Goal: Task Accomplishment & Management: Manage account settings

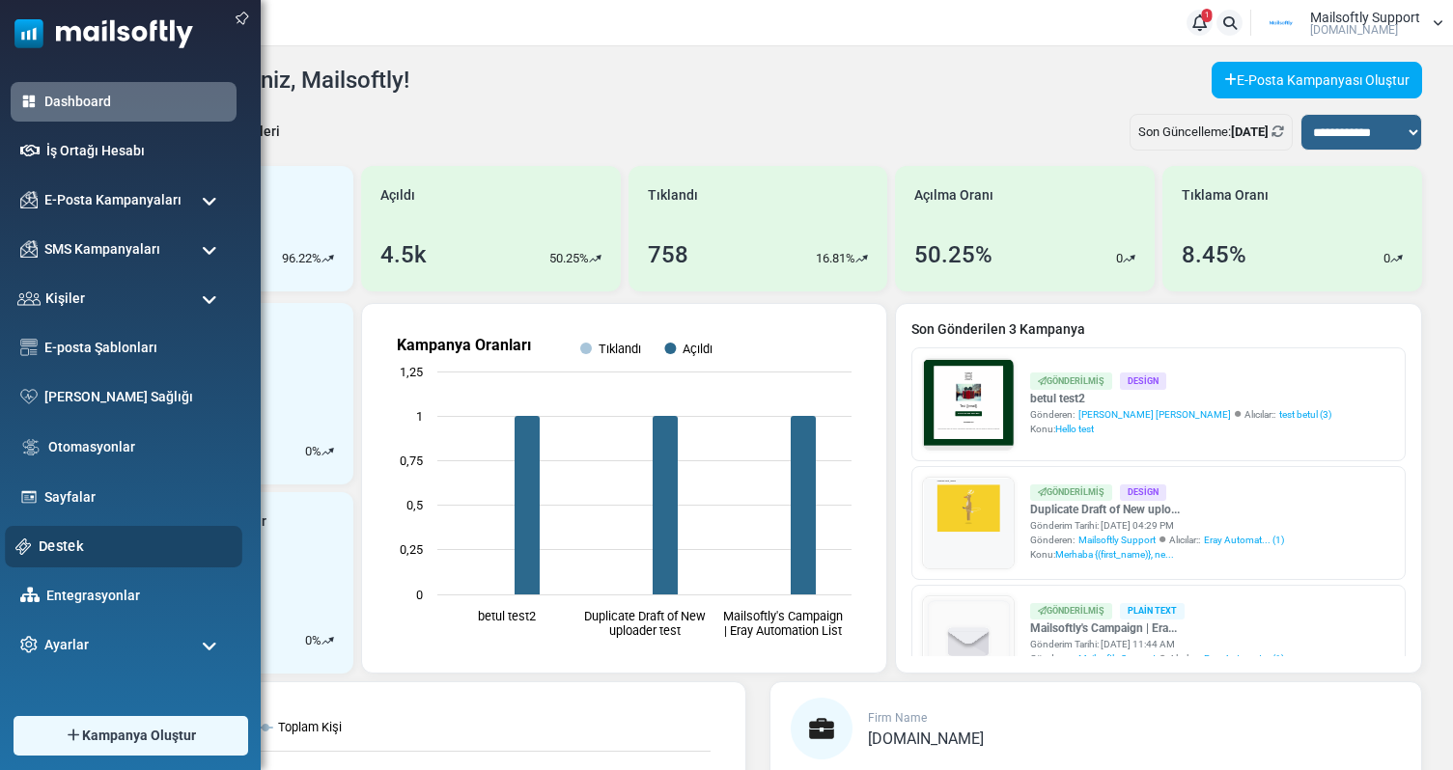
click at [69, 540] on link "Destek" at bounding box center [135, 546] width 193 height 21
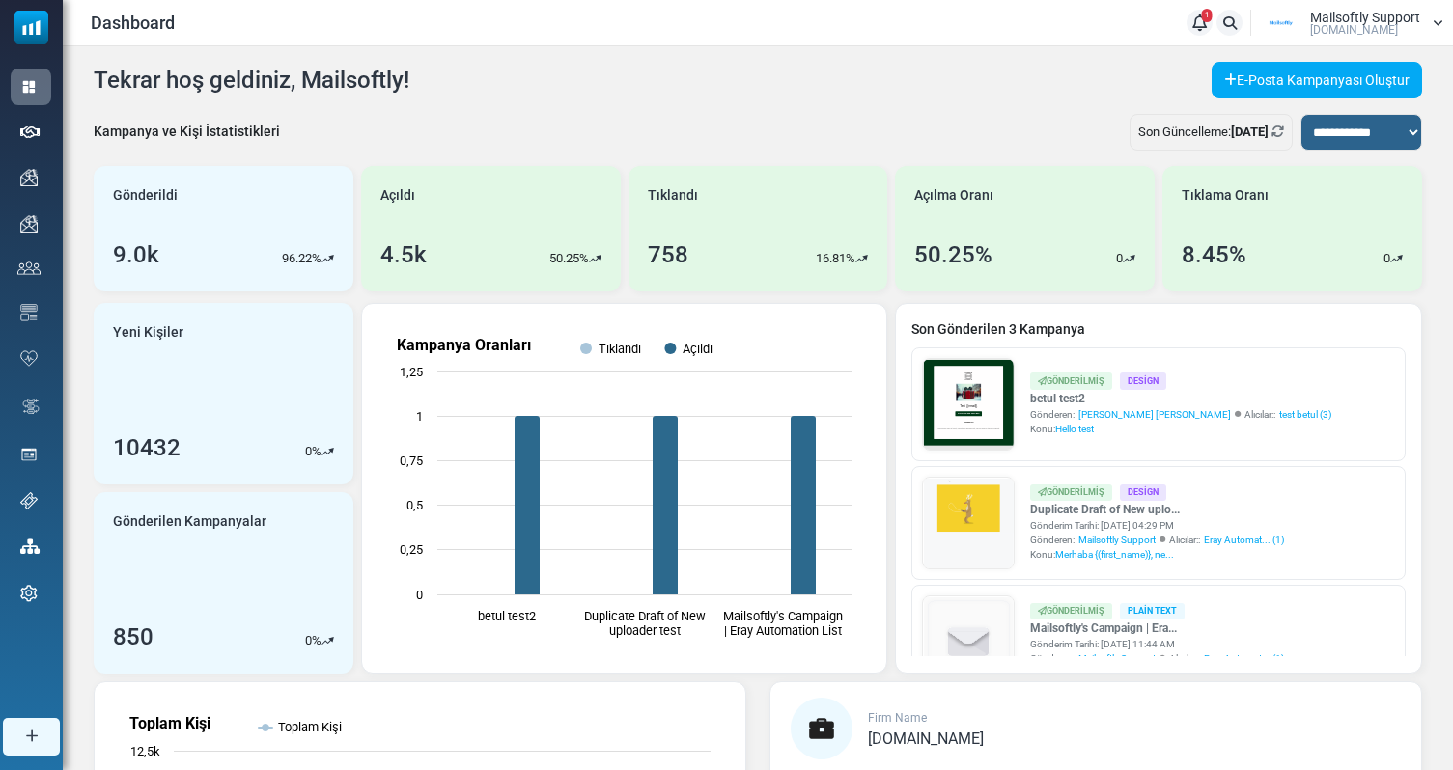
click at [1343, 24] on span "[DOMAIN_NAME]" at bounding box center [1354, 30] width 88 height 12
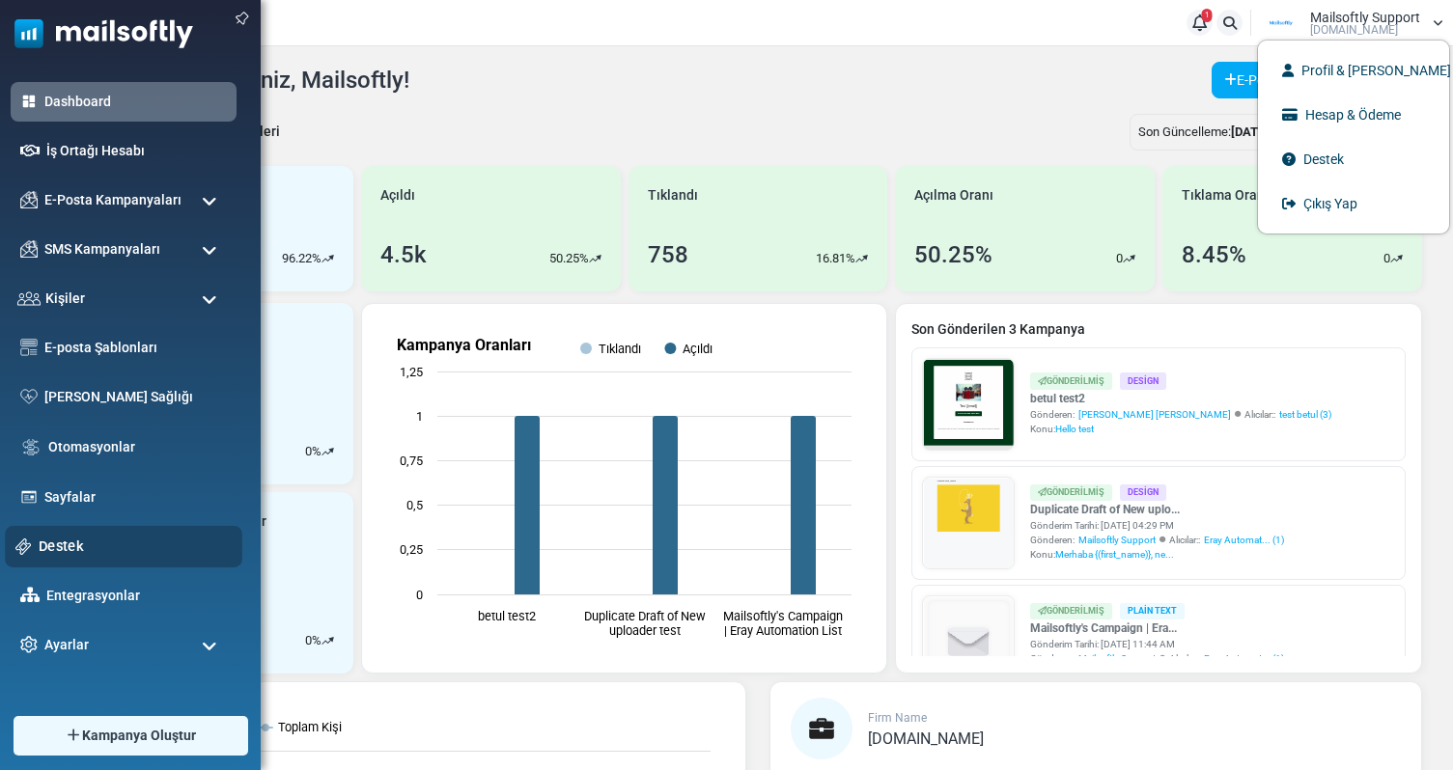
click at [53, 541] on link "Destek" at bounding box center [135, 546] width 193 height 21
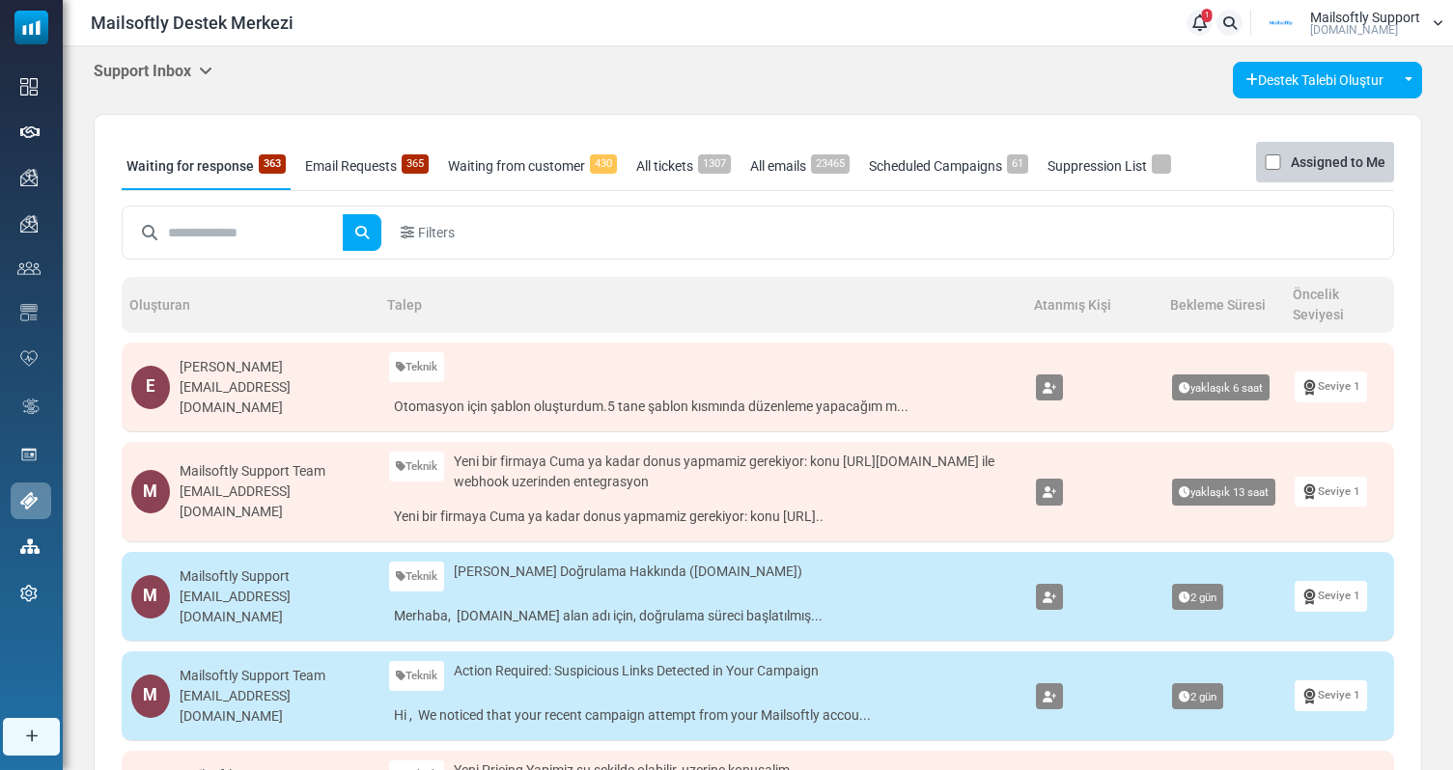
click at [195, 70] on h5 "Support Inbox" at bounding box center [153, 71] width 119 height 18
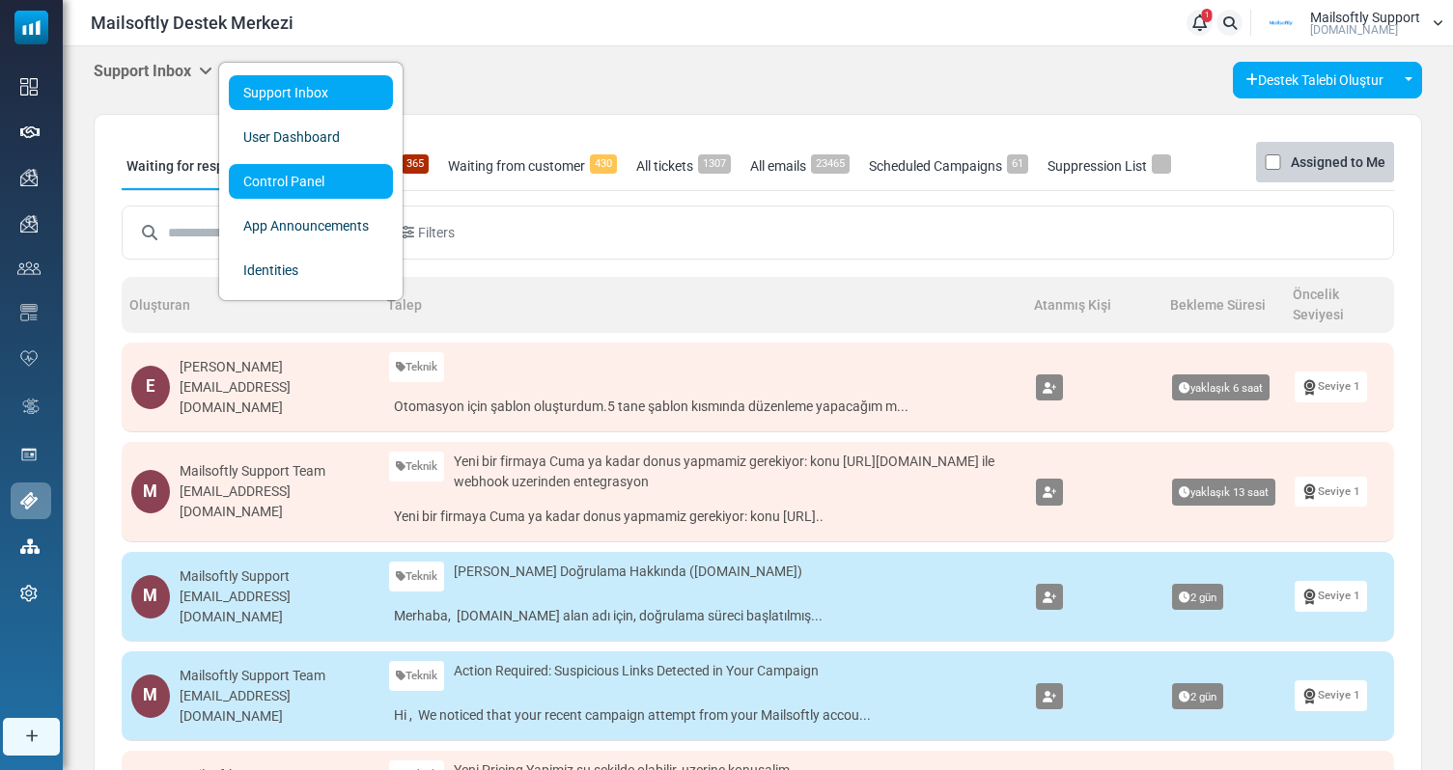
click at [280, 178] on link "Control Panel" at bounding box center [311, 181] width 164 height 35
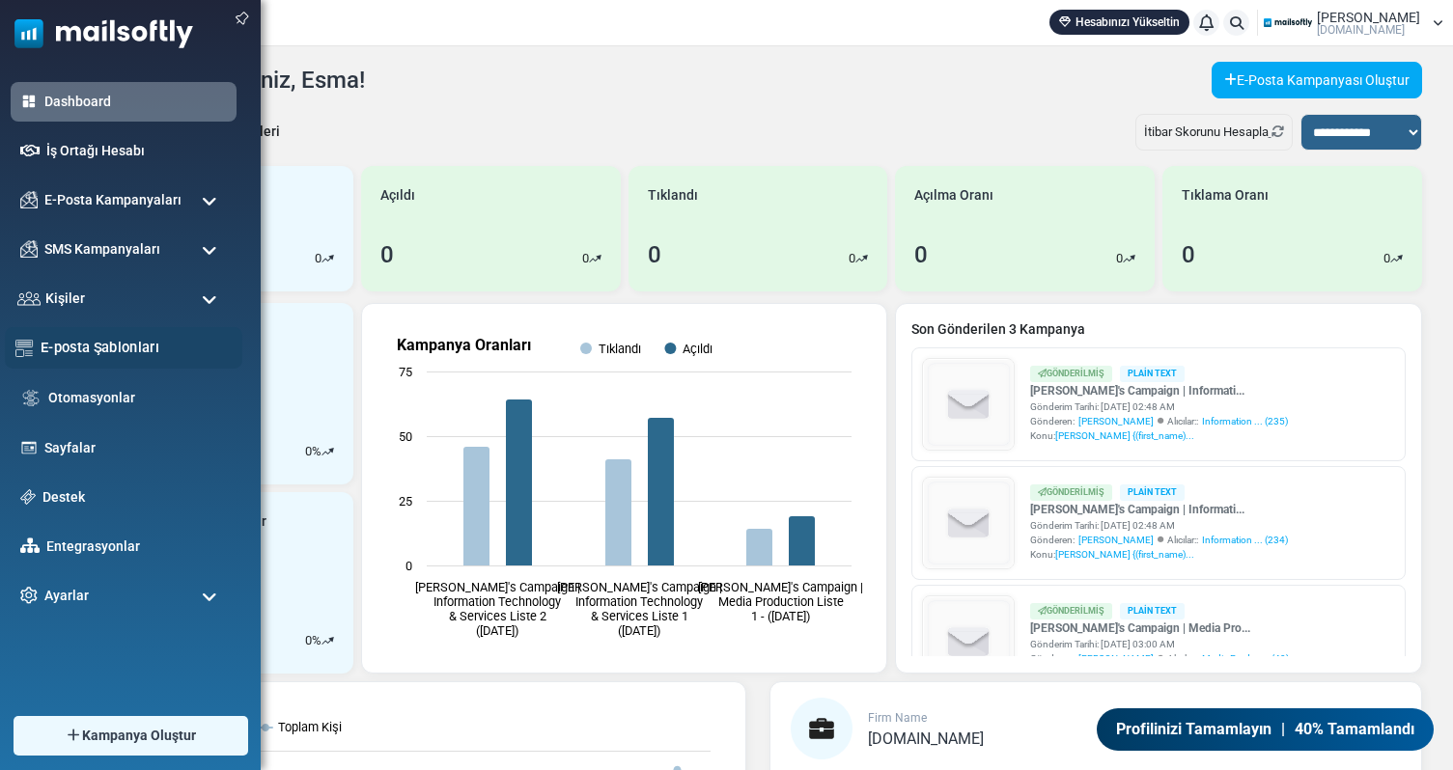
click at [89, 354] on link "E-posta Şablonları" at bounding box center [136, 347] width 191 height 21
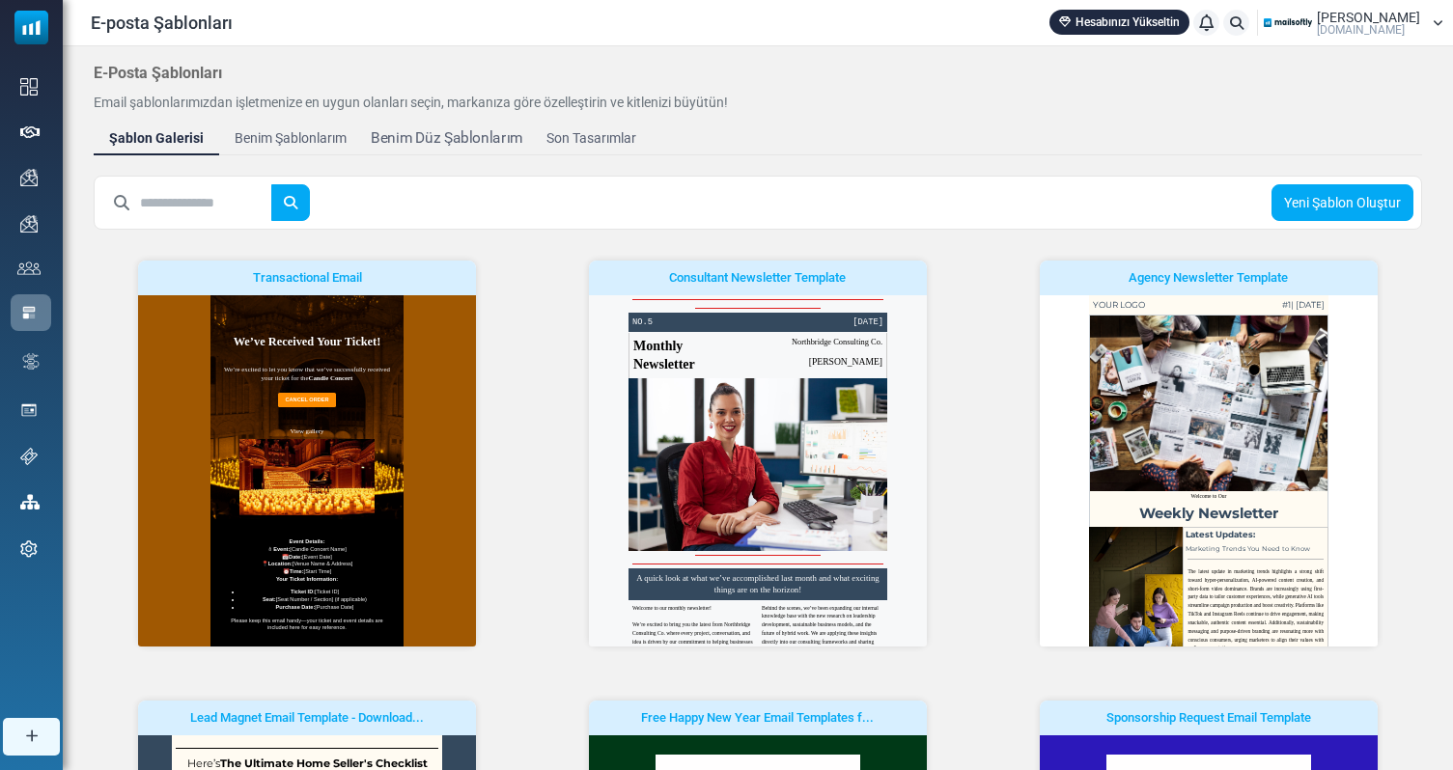
click at [436, 145] on div "Benim Düz Şablonlarım" at bounding box center [447, 138] width 152 height 22
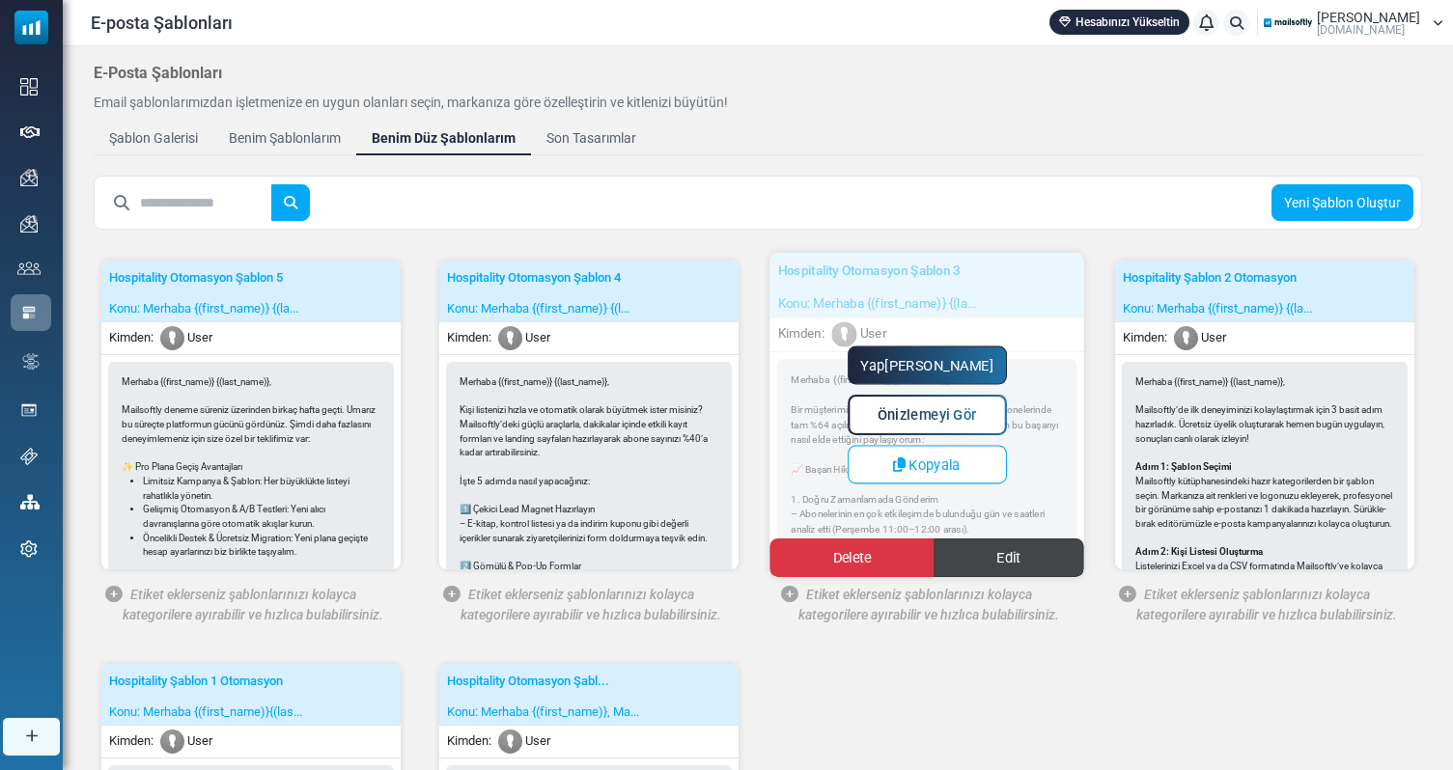
click at [1023, 560] on link "Edit" at bounding box center [1009, 558] width 151 height 39
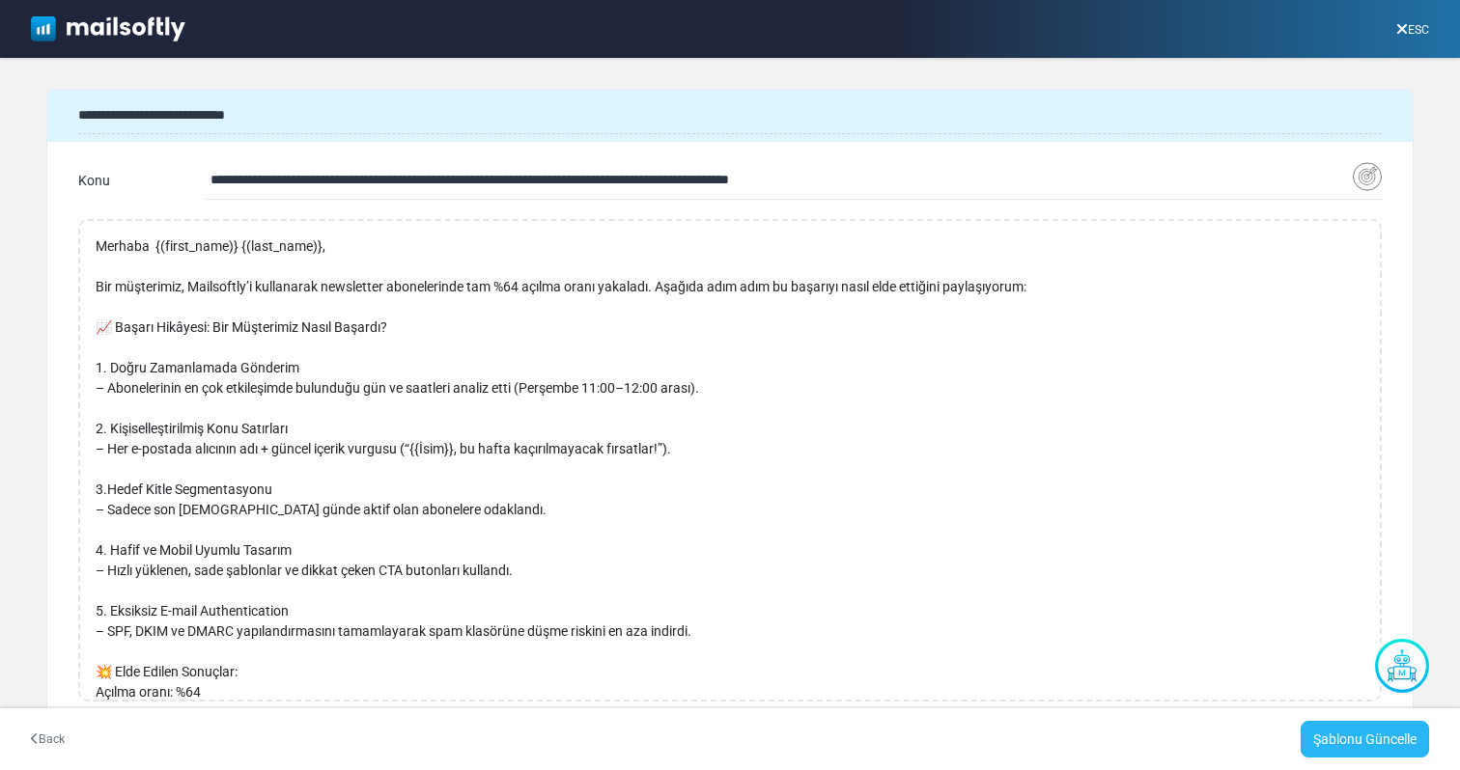
click at [1350, 746] on link "Şablonu Güncelle" at bounding box center [1364, 739] width 128 height 37
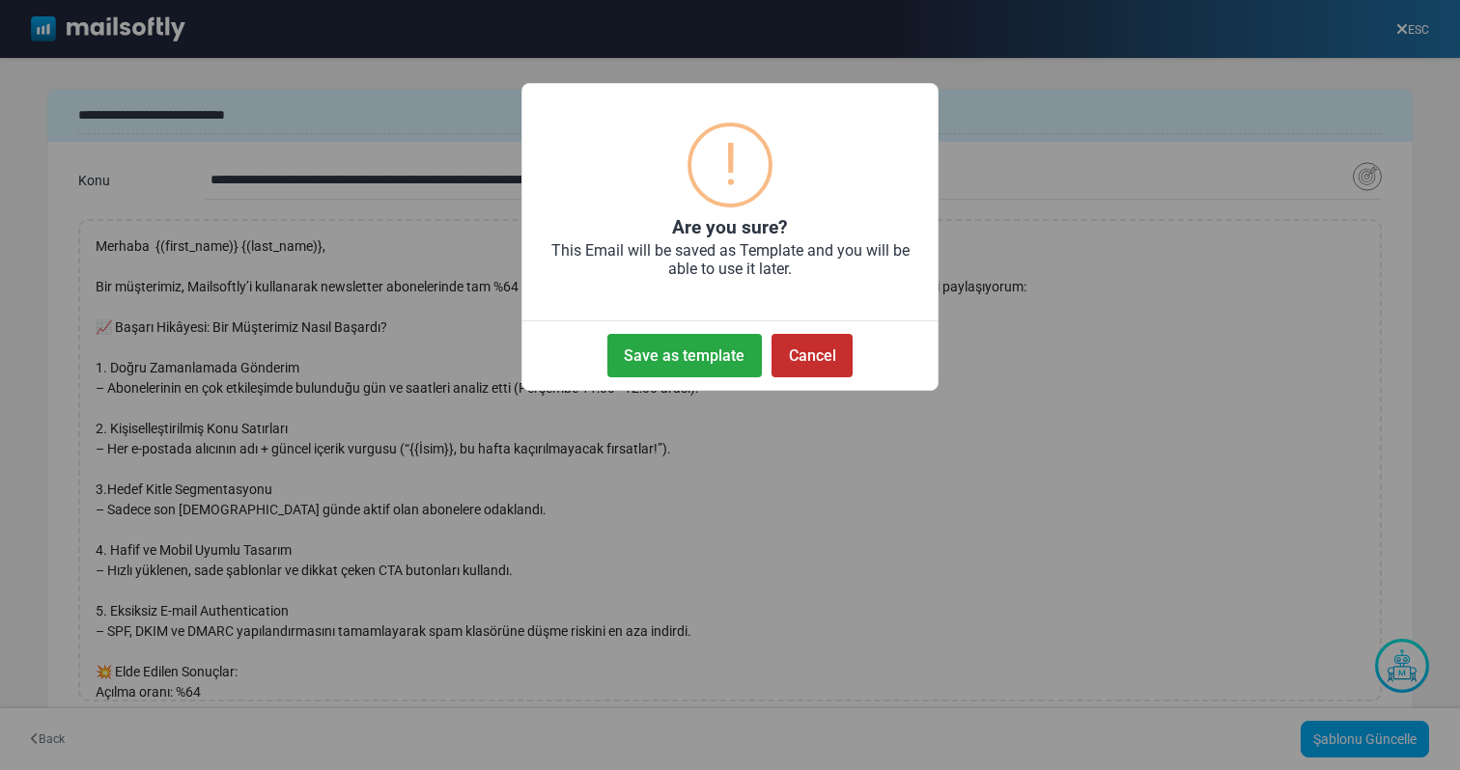
click at [817, 357] on button "Cancel" at bounding box center [811, 355] width 81 height 43
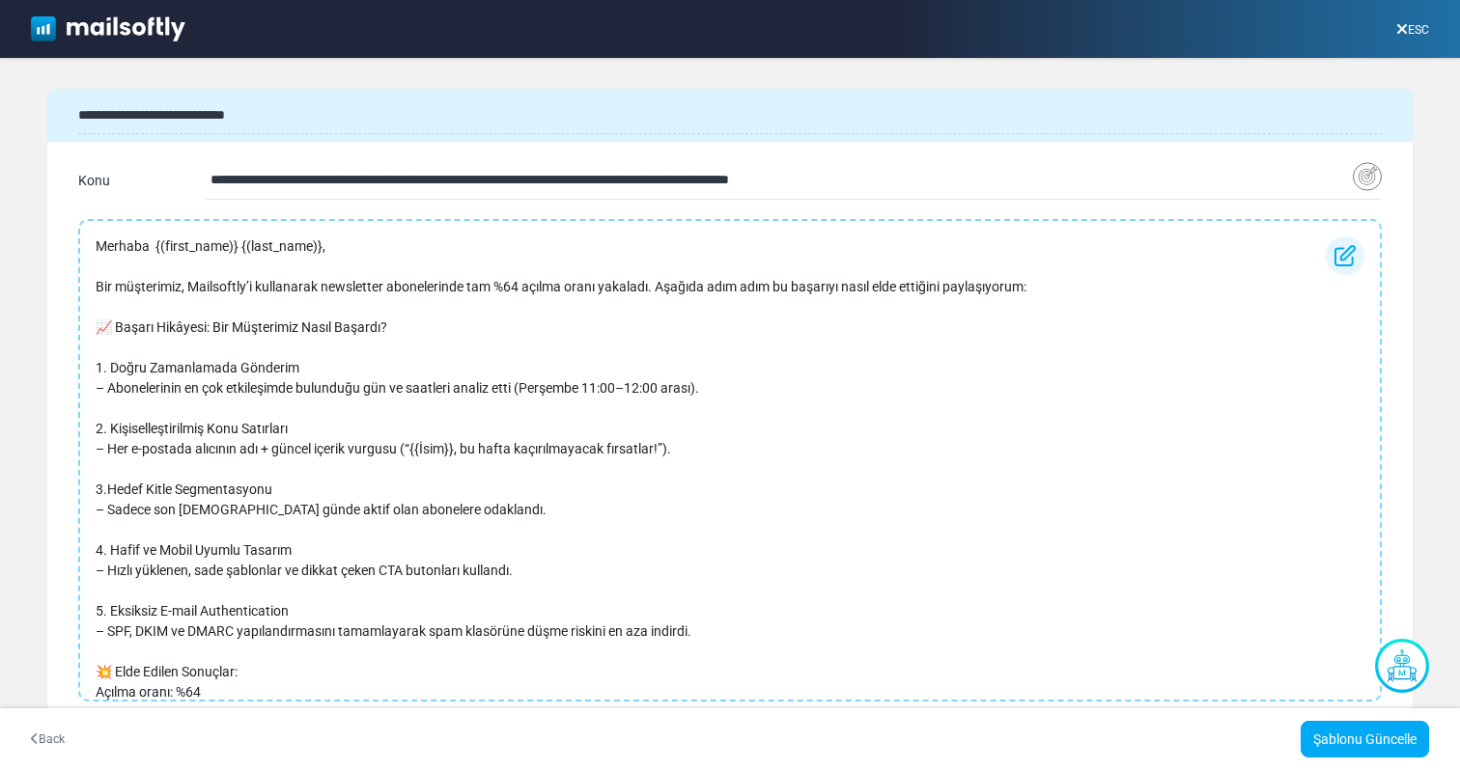
click at [714, 435] on p "2. Kişiselleştirilmiş Konu Satırları" at bounding box center [561, 429] width 931 height 20
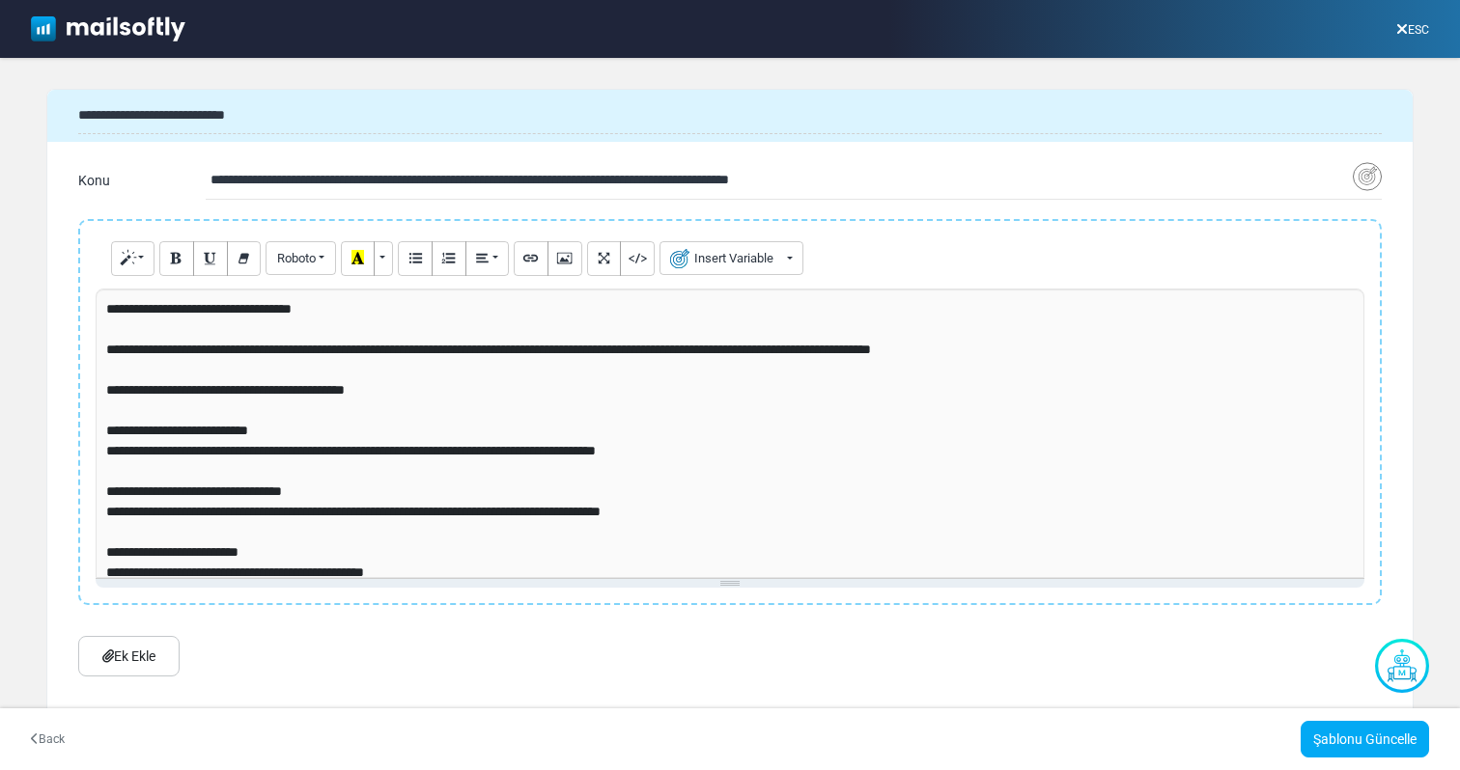
click at [789, 449] on p "**********" at bounding box center [723, 451] width 1234 height 20
click at [1345, 756] on link "Şablonu Güncelle" at bounding box center [1364, 739] width 128 height 37
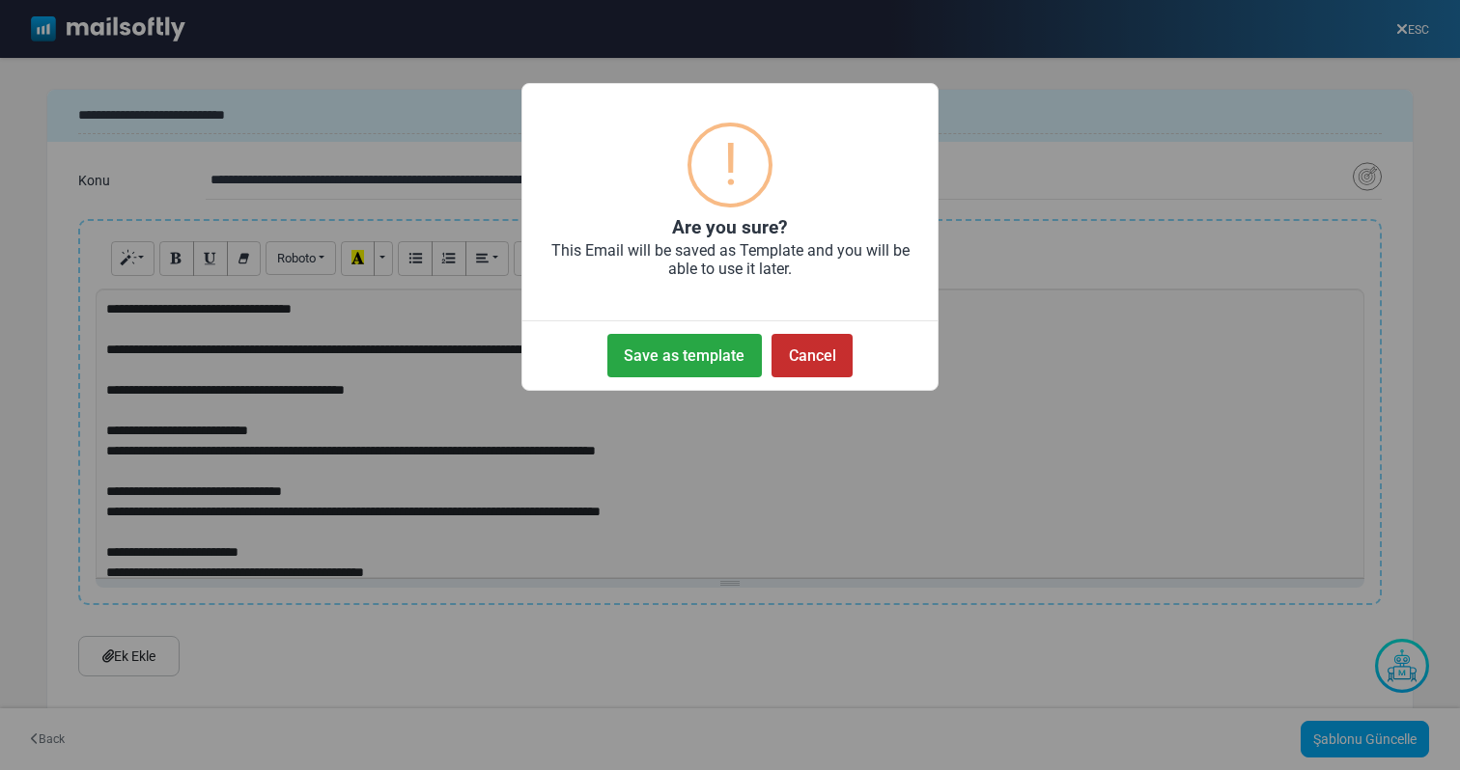
click at [814, 374] on button "Cancel" at bounding box center [811, 355] width 81 height 43
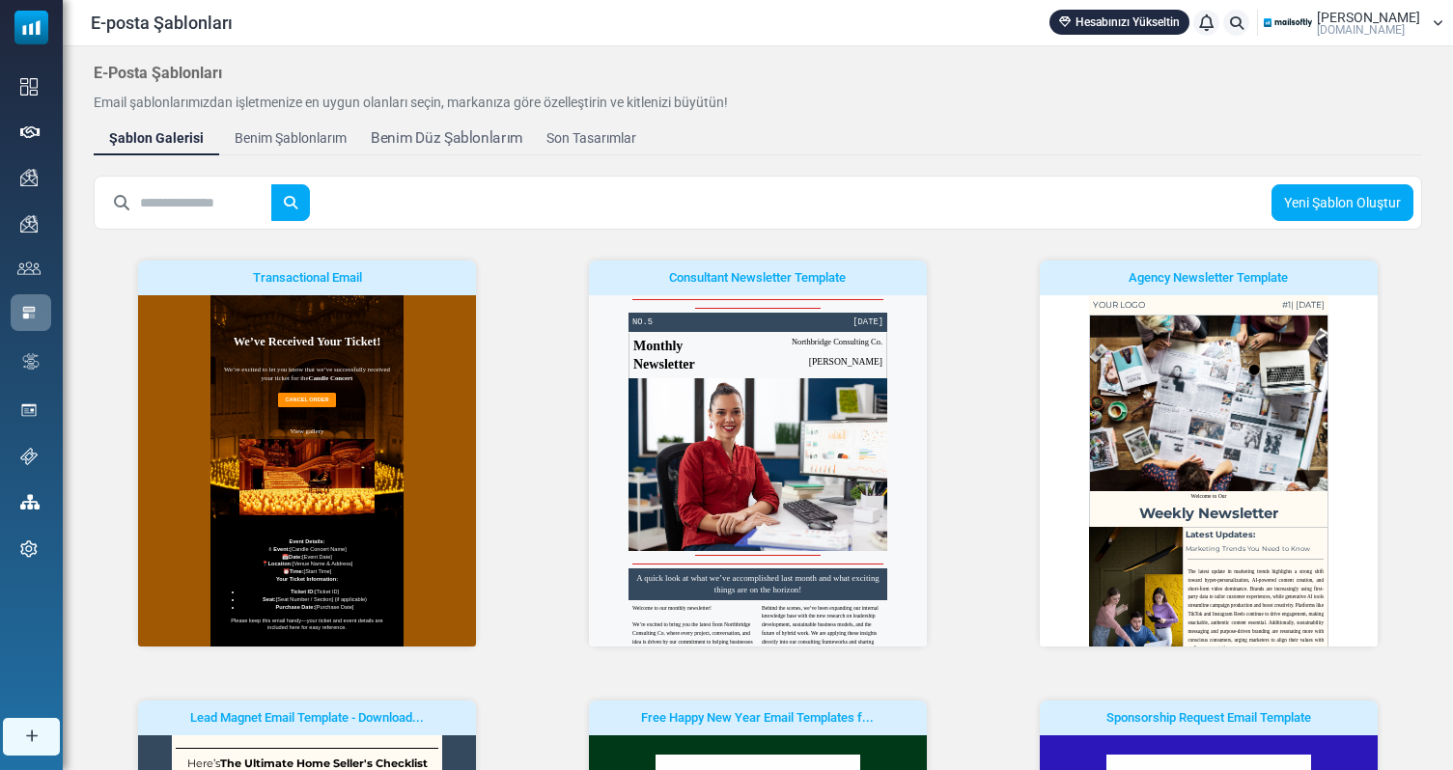
click at [400, 139] on div "Benim Düz Şablonlarım" at bounding box center [447, 138] width 152 height 22
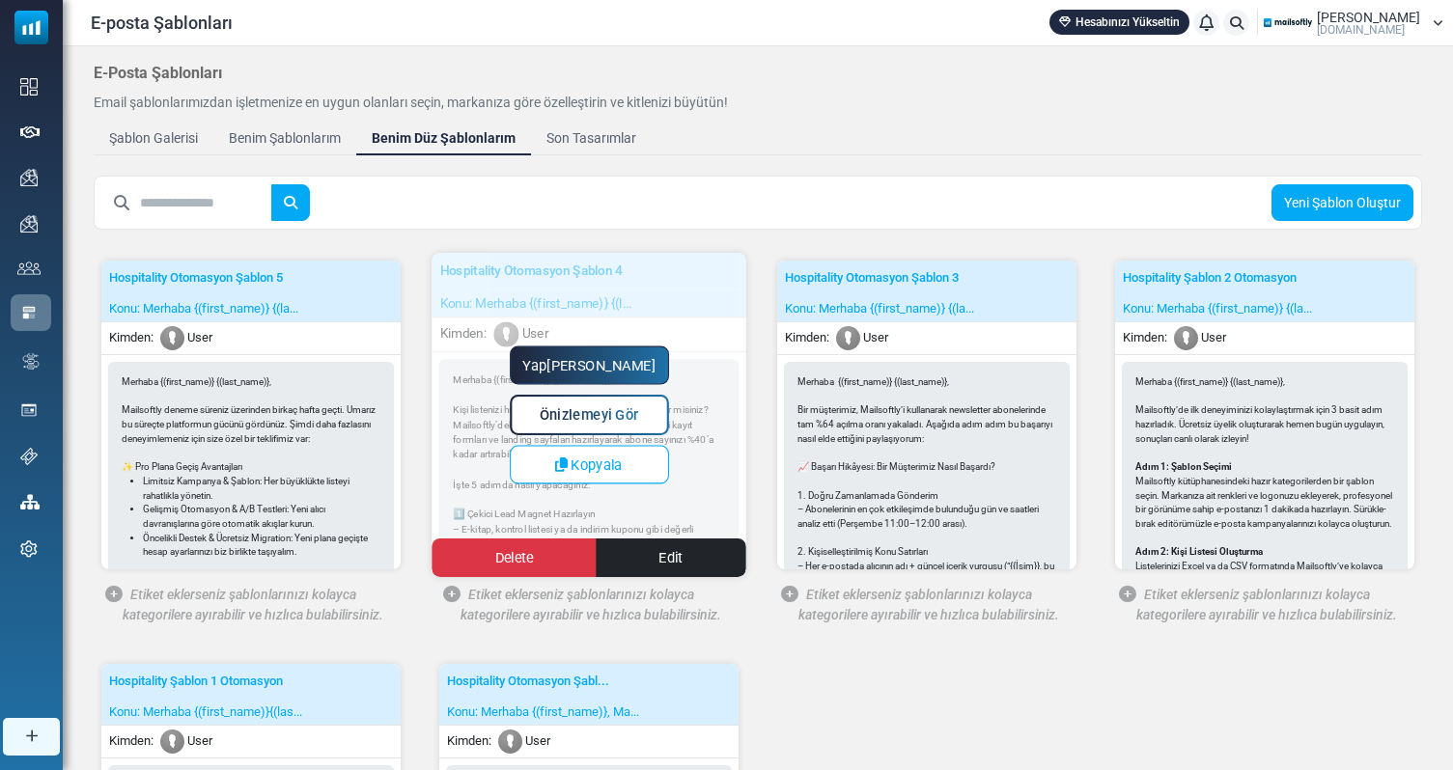
click at [592, 412] on span "Önizlemeyi Gör" at bounding box center [589, 415] width 99 height 16
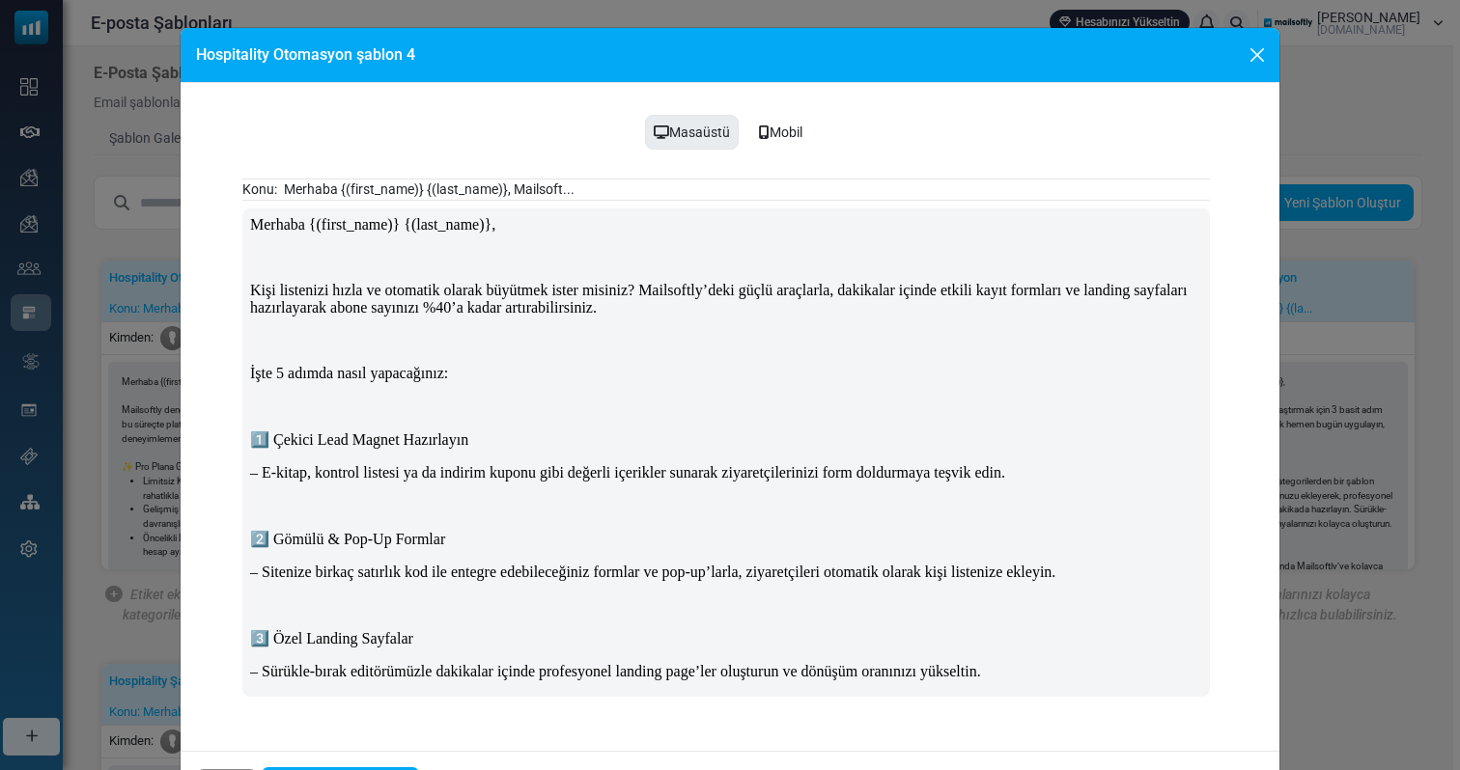
click at [476, 203] on div "Masaüstü Mobil Konu: Merhaba {(first_name)} {(last_name)}, Mailsoft..." at bounding box center [730, 409] width 1099 height 653
click at [375, 57] on h6 "Hospitality Otomasyon şablon 4" at bounding box center [305, 54] width 219 height 23
click at [1243, 53] on button "Close" at bounding box center [1257, 55] width 29 height 29
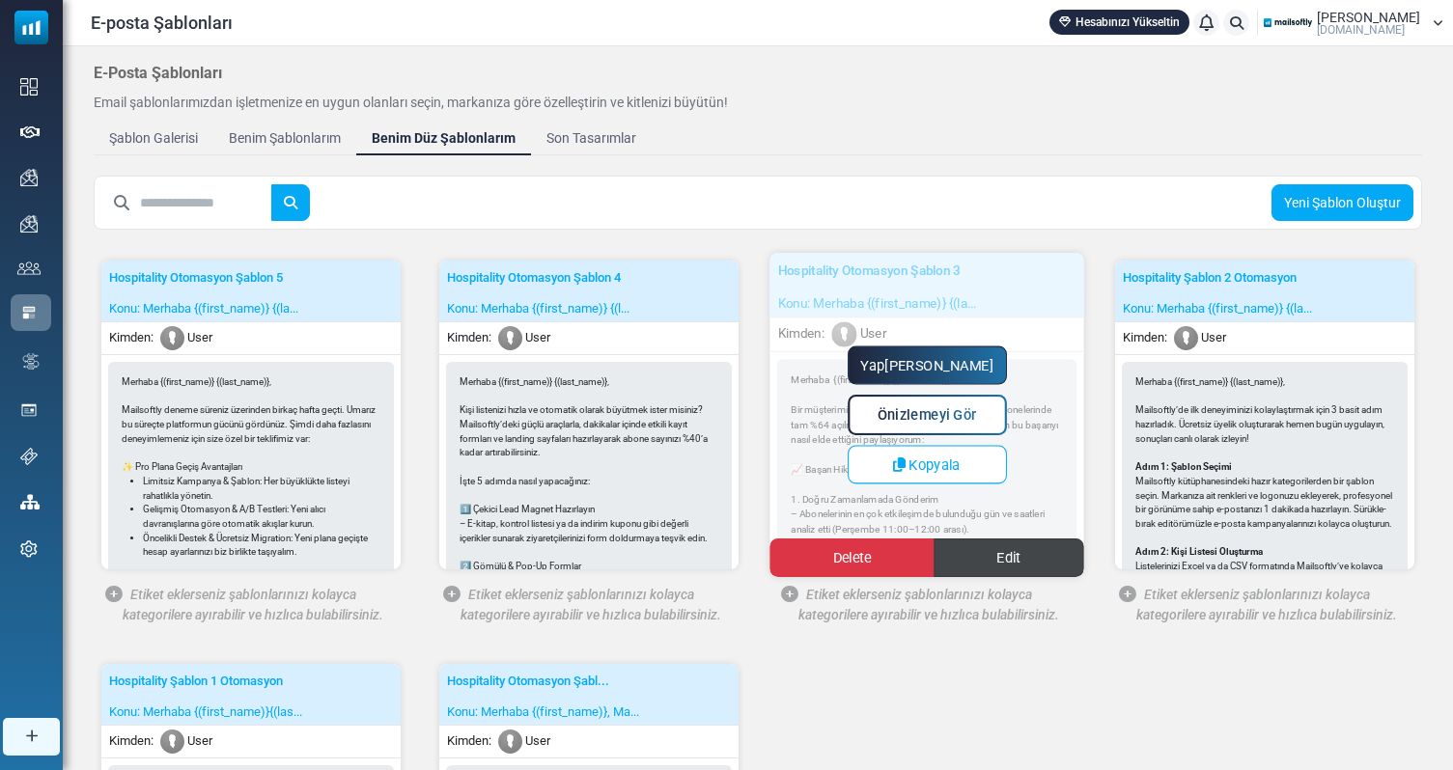
click at [1003, 571] on link "Edit" at bounding box center [1009, 558] width 151 height 39
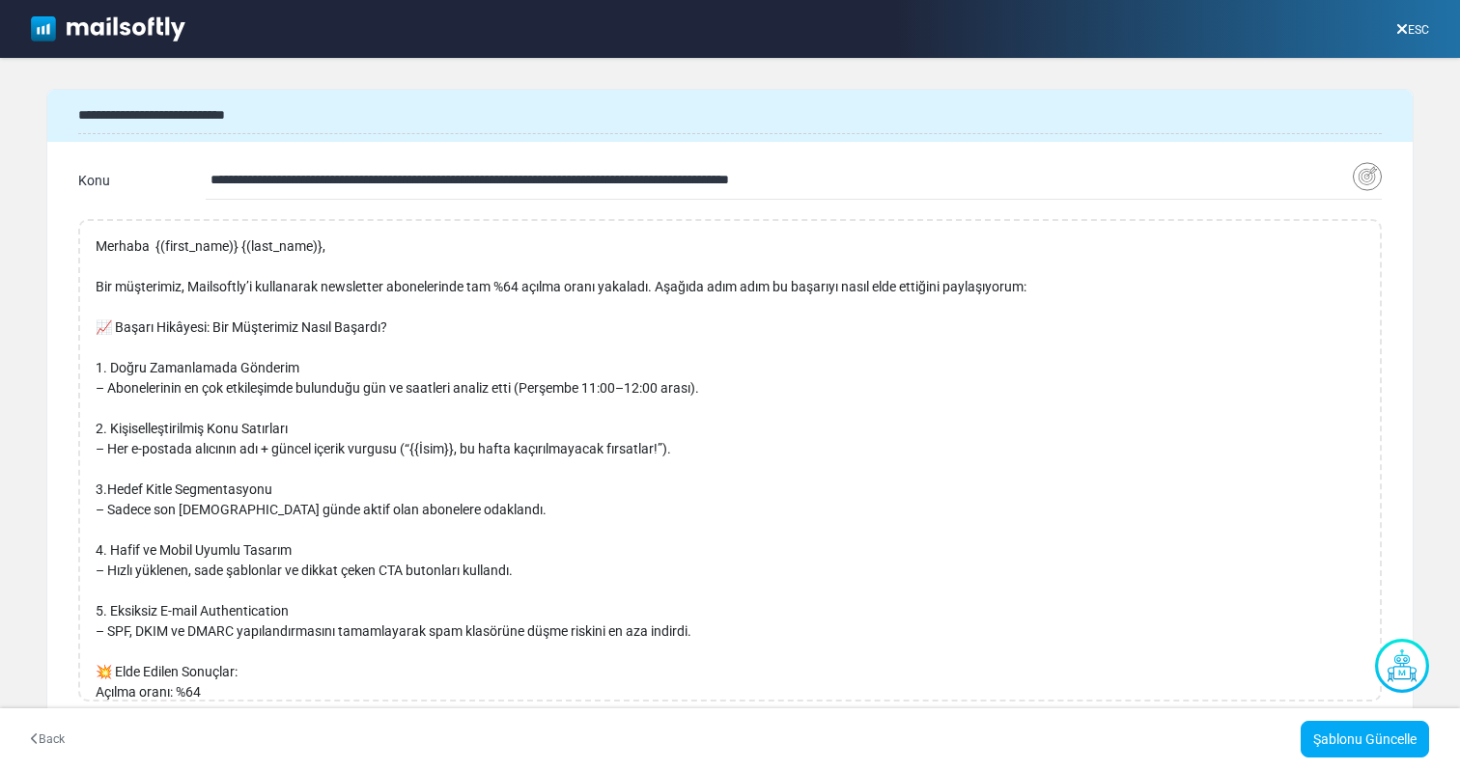
click at [704, 186] on input "**********" at bounding box center [781, 180] width 1142 height 37
click at [737, 119] on input "**********" at bounding box center [729, 116] width 1303 height 37
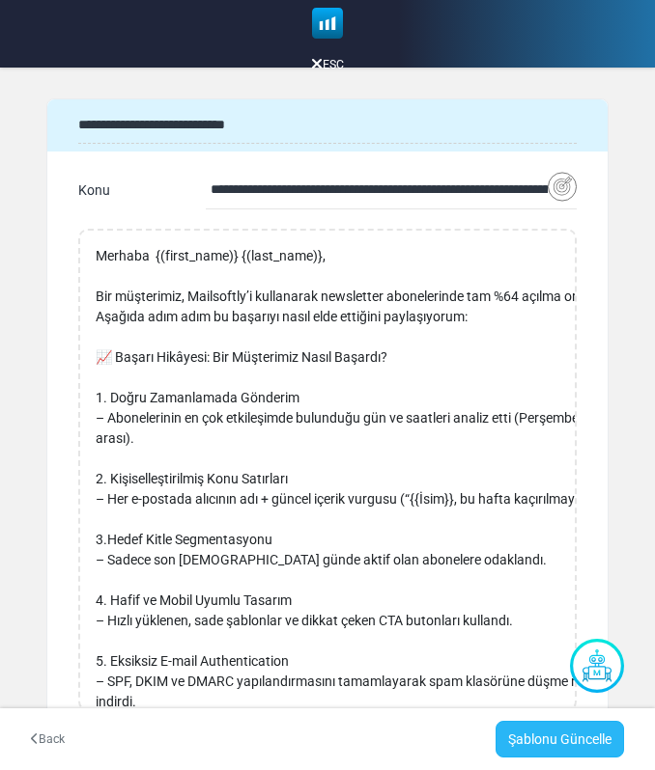
click at [584, 735] on link "Şablonu Güncelle" at bounding box center [559, 739] width 128 height 37
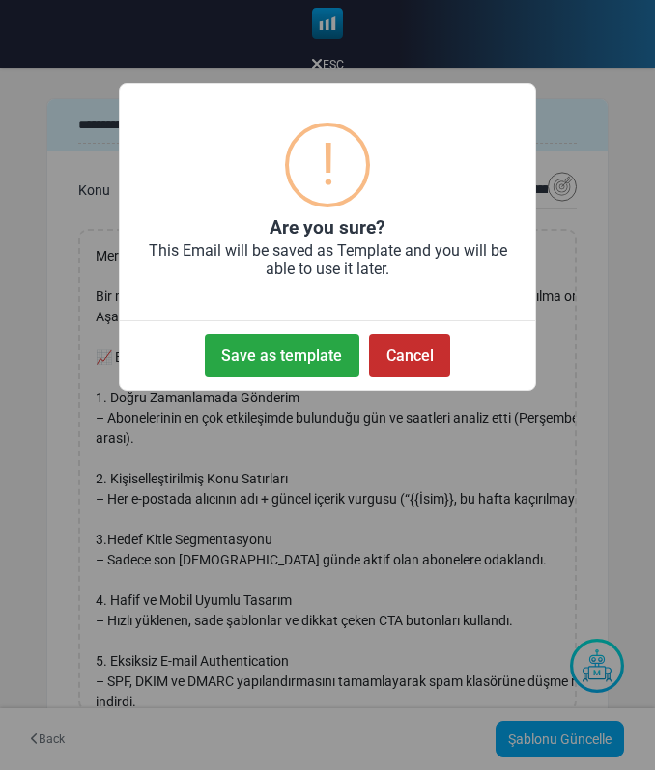
click at [431, 351] on button "Cancel" at bounding box center [409, 355] width 81 height 43
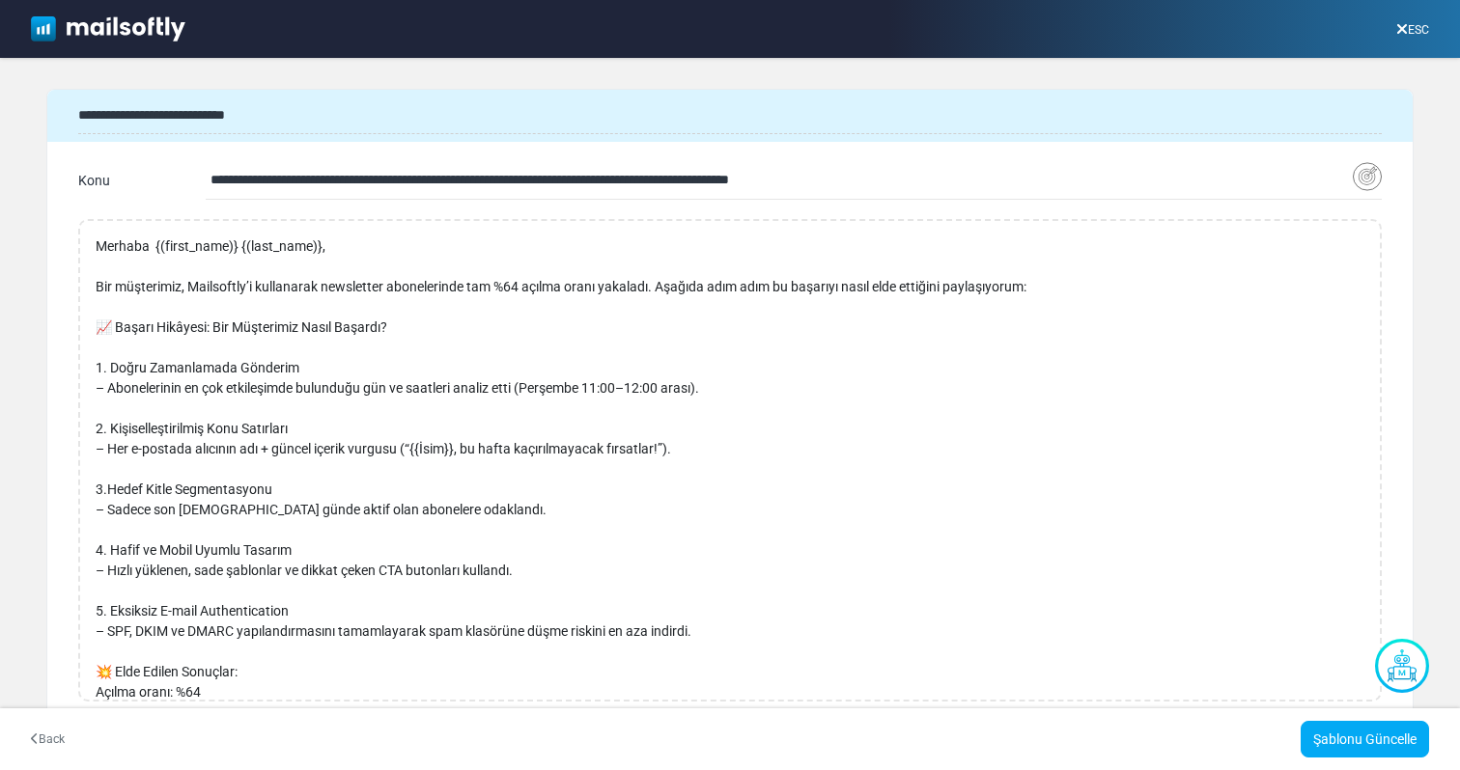
click at [1431, 38] on div "ESC" at bounding box center [1413, 30] width 64 height 36
click at [1396, 30] on icon at bounding box center [1402, 29] width 12 height 1
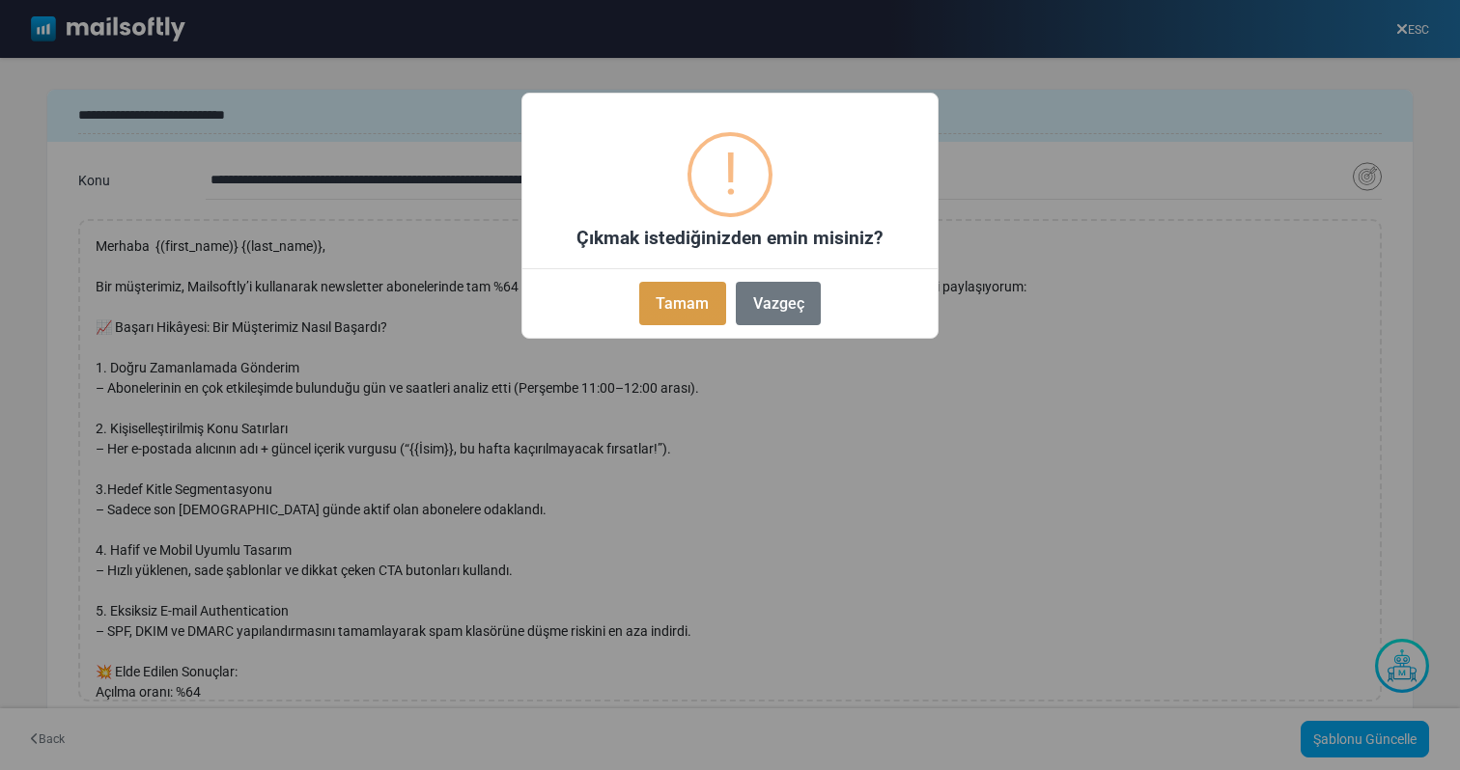
click at [692, 292] on button "Tamam" at bounding box center [682, 303] width 87 height 43
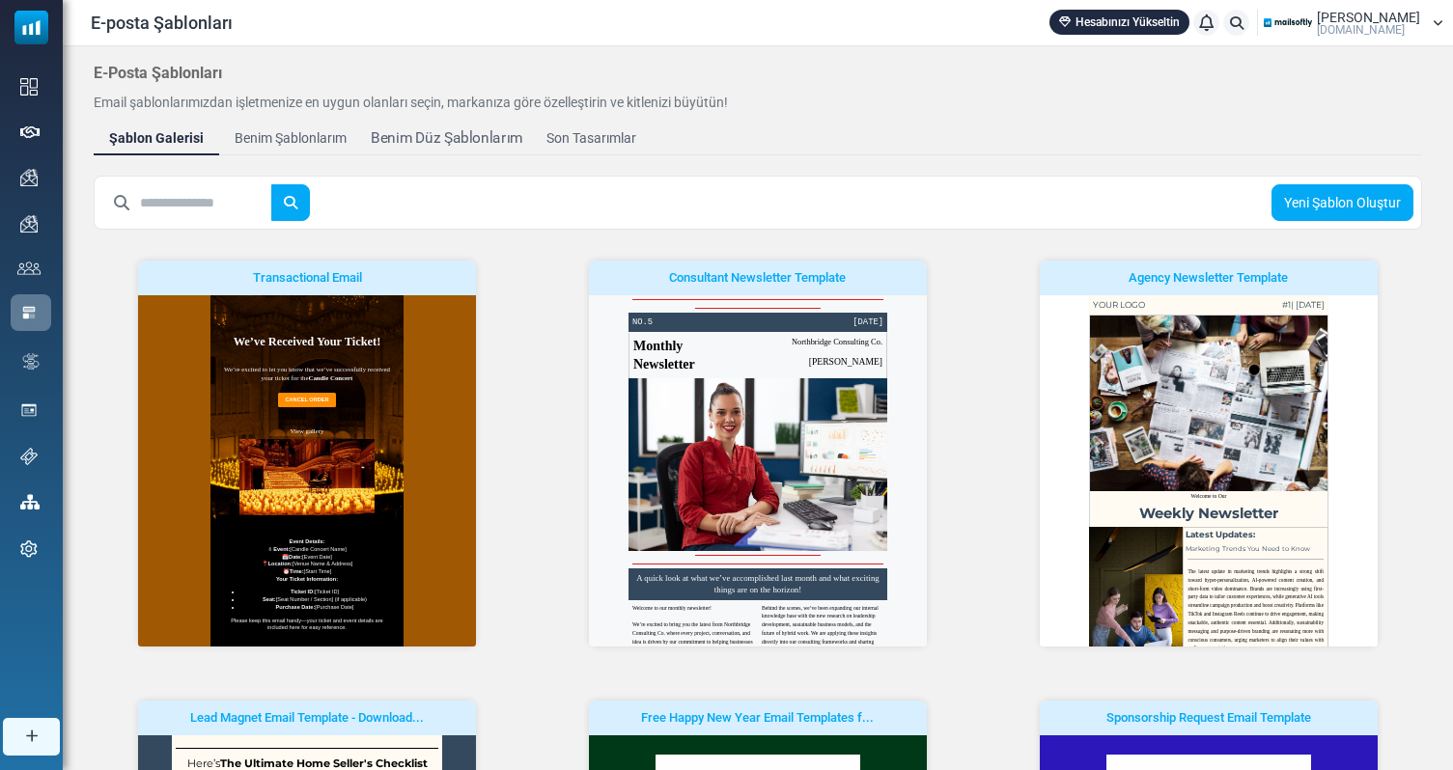
click at [424, 131] on div "Benim Düz Şablonlarım" at bounding box center [447, 138] width 152 height 22
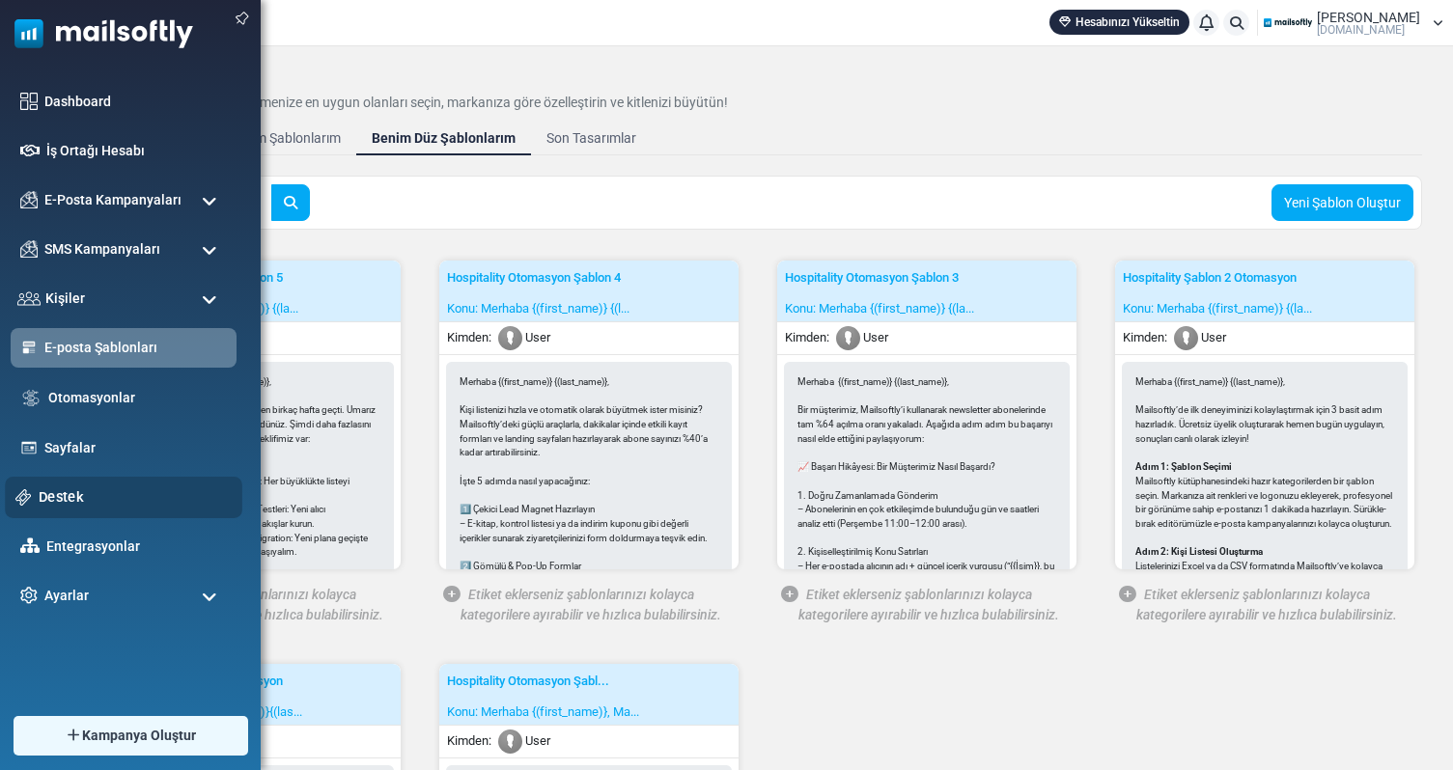
click at [80, 494] on link "Destek" at bounding box center [135, 497] width 193 height 21
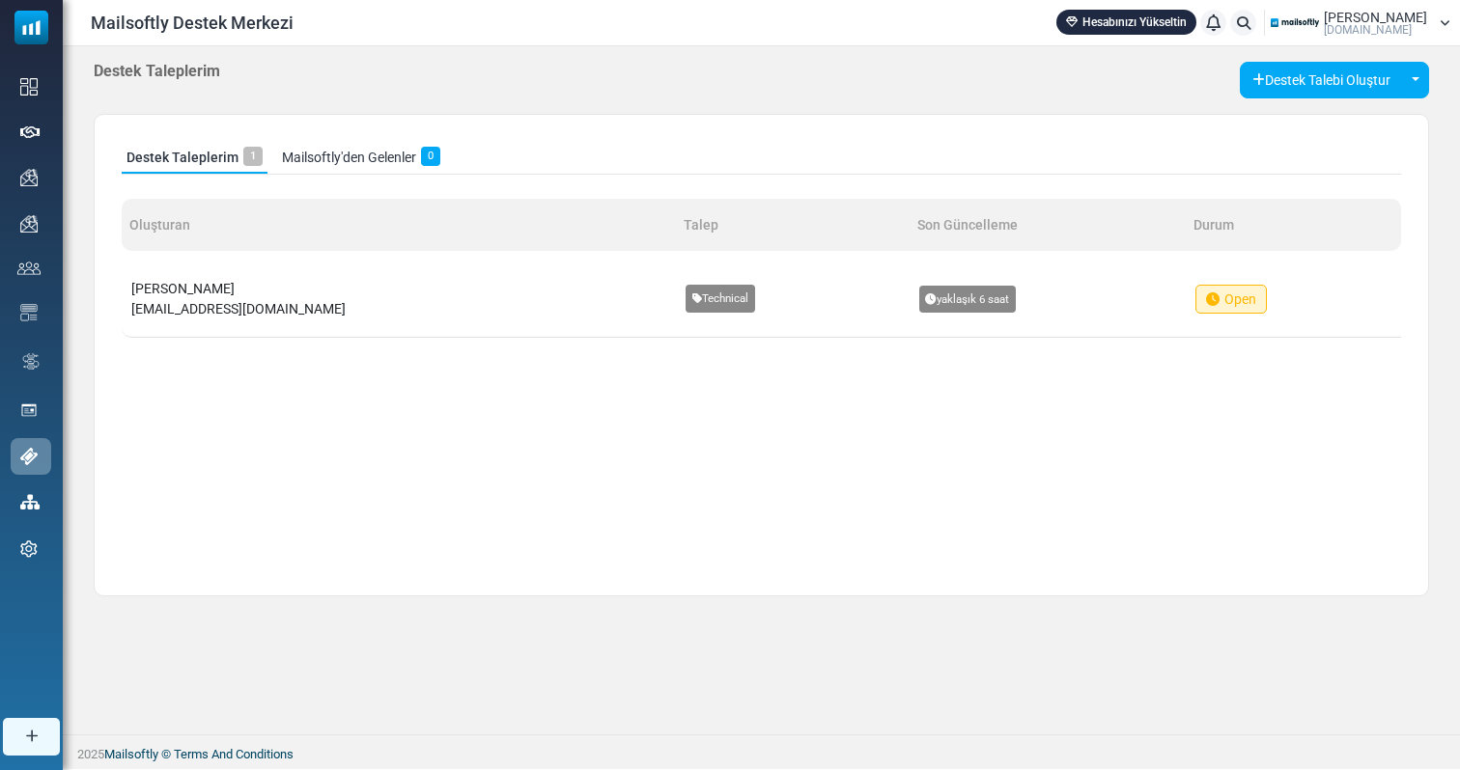
click at [1384, 33] on span "[DOMAIN_NAME]" at bounding box center [1368, 30] width 88 height 12
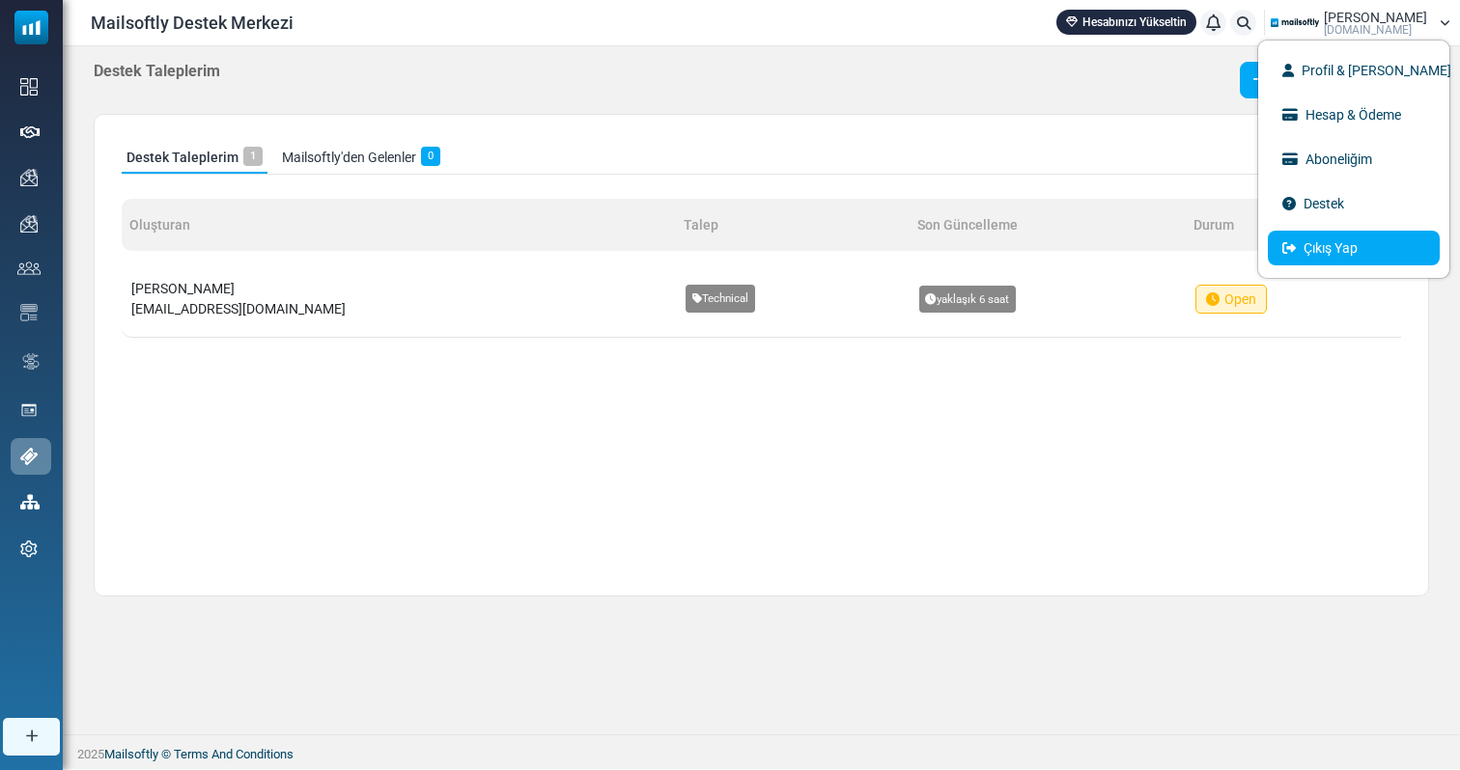
click at [1341, 255] on link "Çıkış Yap" at bounding box center [1354, 248] width 172 height 35
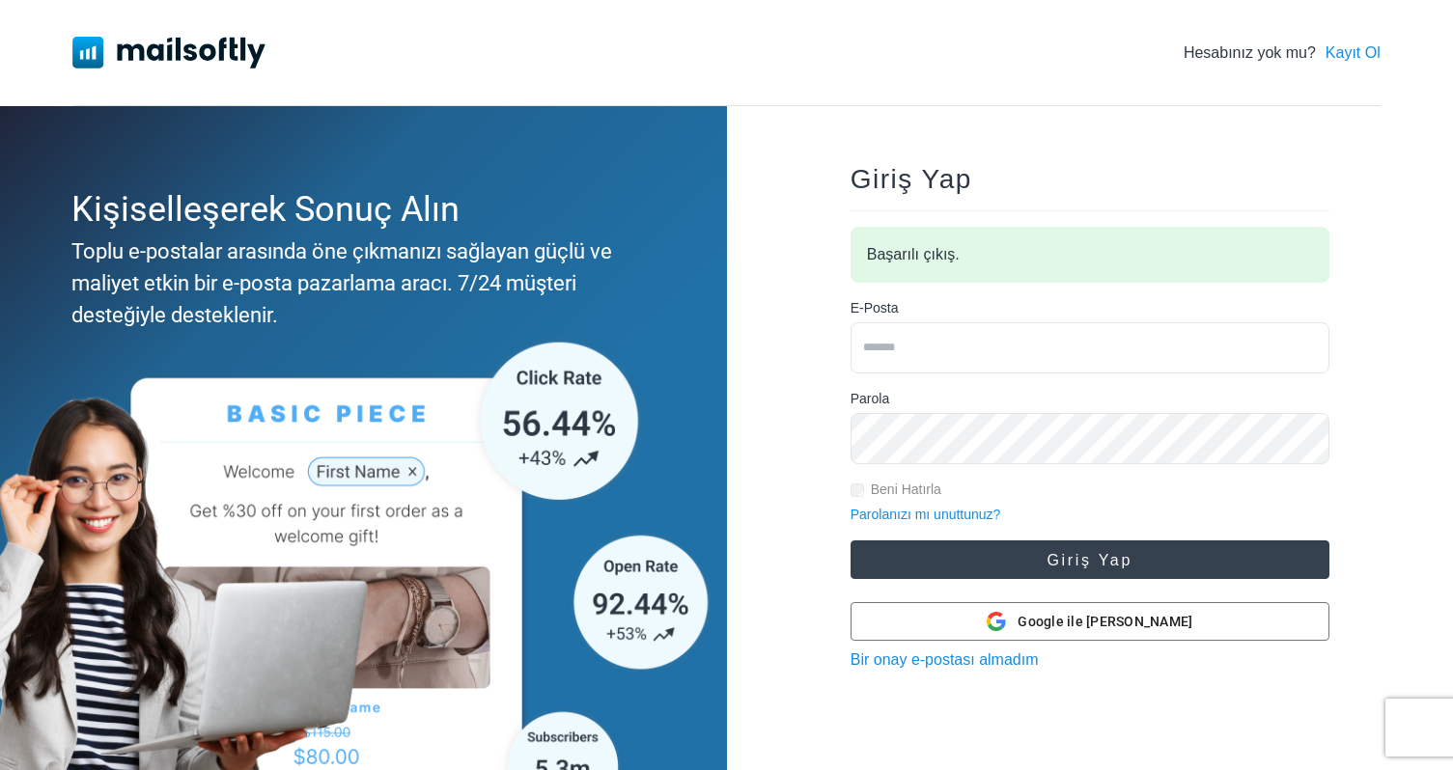
type input "**********"
click at [1035, 546] on button "Giriş Yap" at bounding box center [1090, 560] width 479 height 39
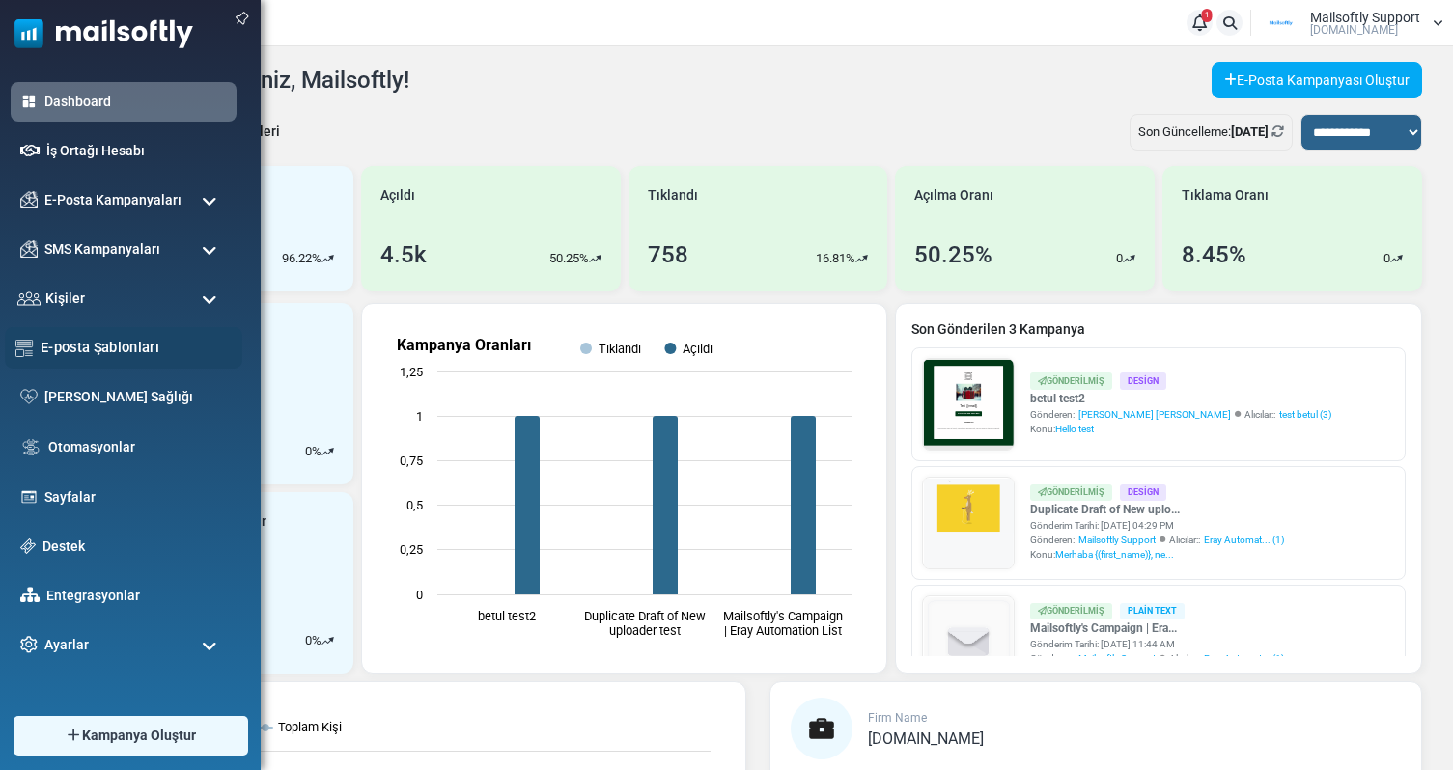
click at [128, 341] on link "E-posta Şablonları" at bounding box center [136, 347] width 191 height 21
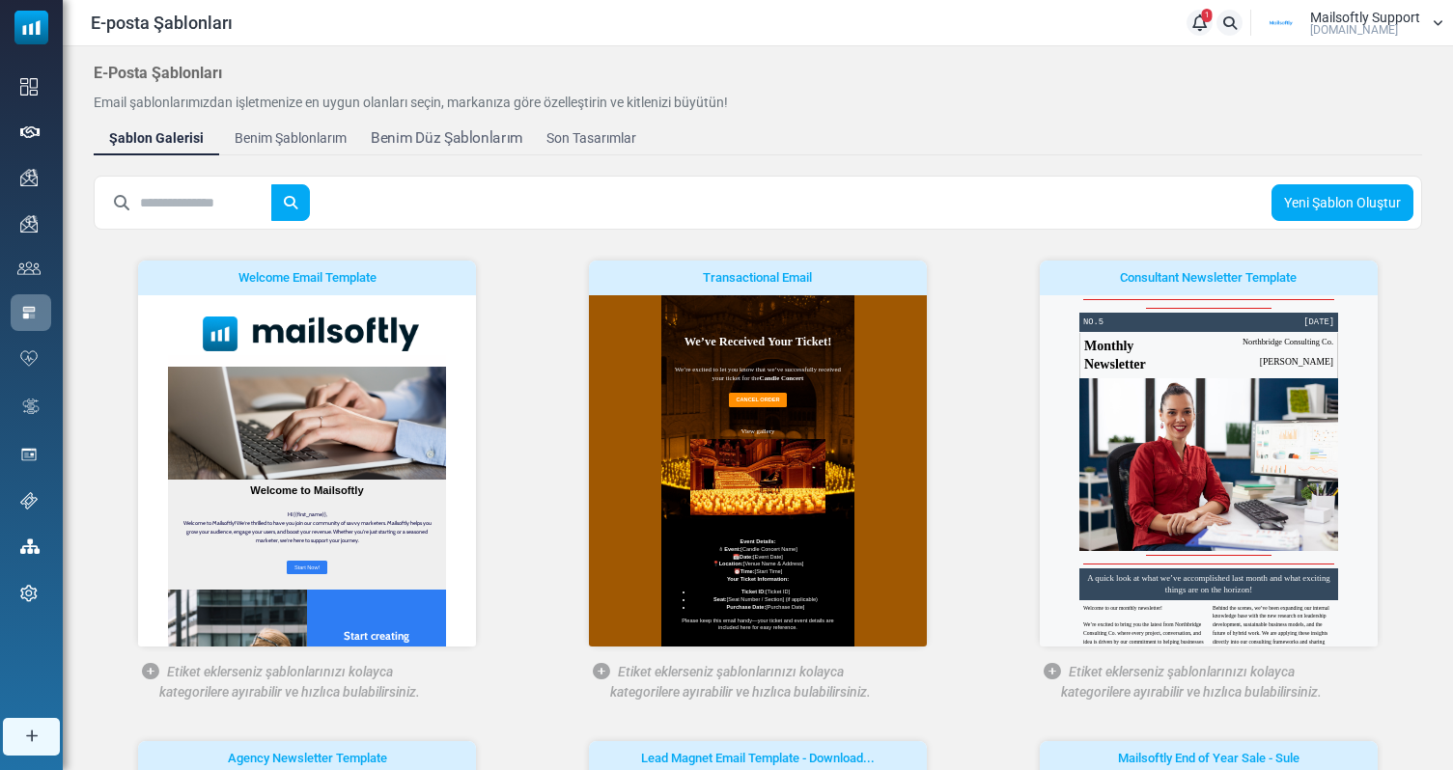
click at [421, 128] on div "Benim Düz Şablonlarım" at bounding box center [447, 138] width 152 height 22
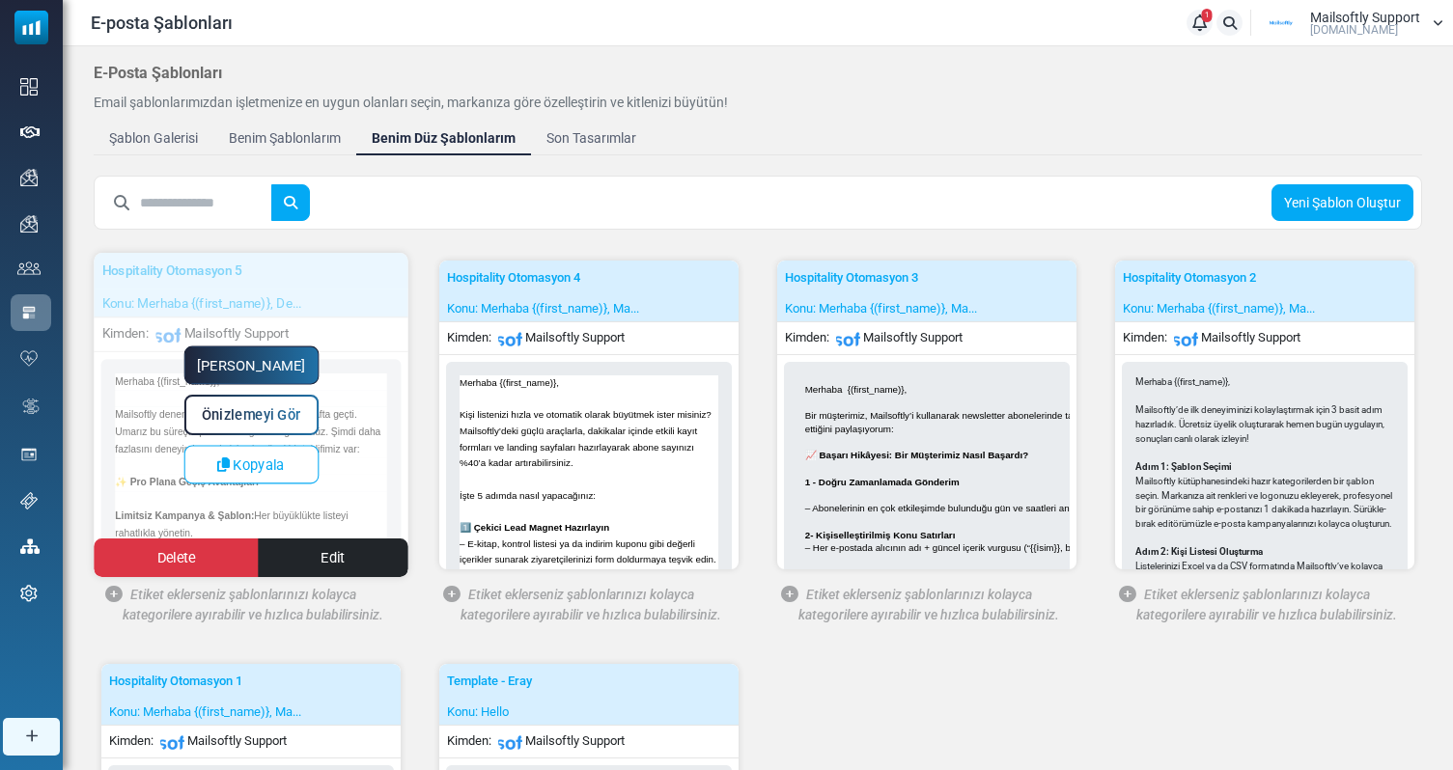
click at [266, 420] on span "Önizlemeyi Gör" at bounding box center [251, 415] width 99 height 16
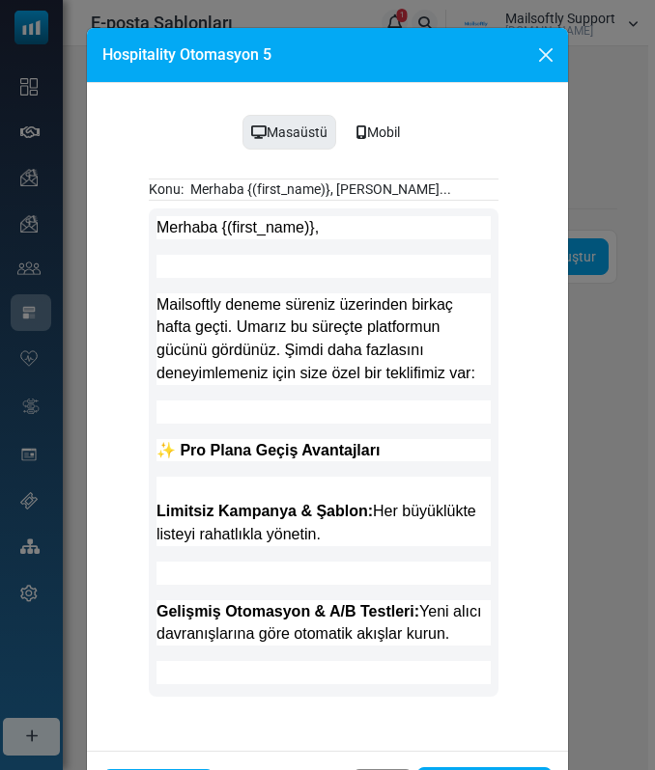
click at [642, 393] on div "Hospitality Otomasyon 5 Masaüstü Mobil Konu: Merhaba {(first_name)}, Deneyimini…" at bounding box center [327, 385] width 655 height 770
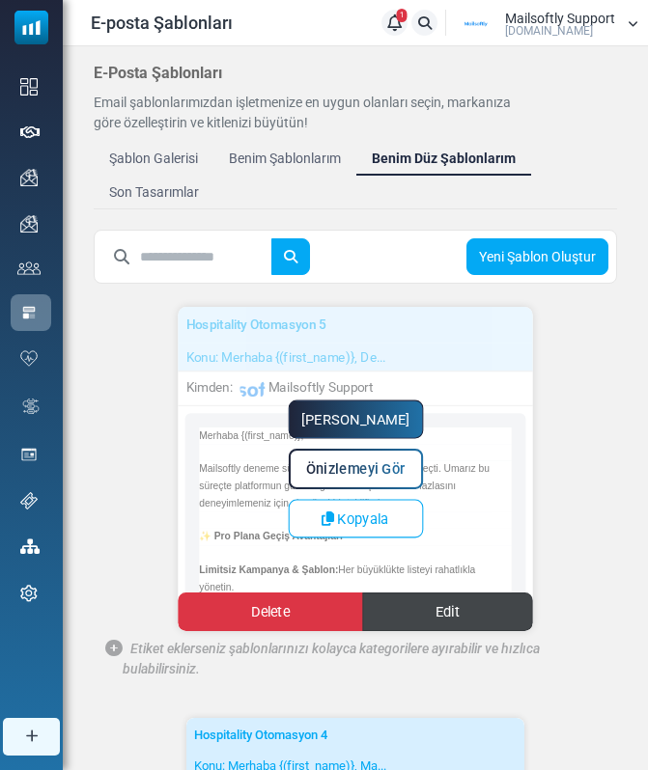
click at [493, 617] on link "Edit" at bounding box center [447, 612] width 171 height 39
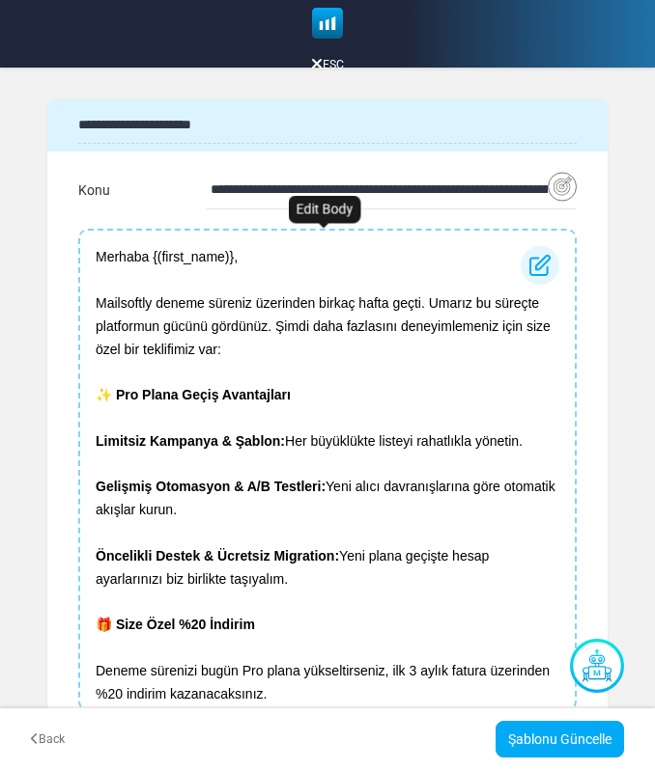
click at [276, 338] on p "Mailsoftly deneme süreniz üzerinden birkaç hafta geçti. Umarız bu süreçte platf…" at bounding box center [327, 327] width 463 height 69
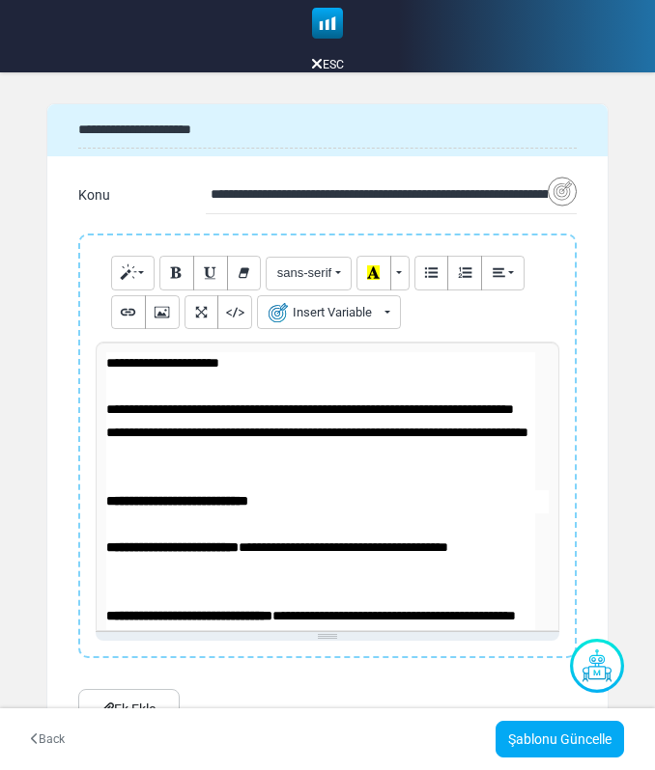
click at [185, 447] on p "**********" at bounding box center [320, 433] width 429 height 69
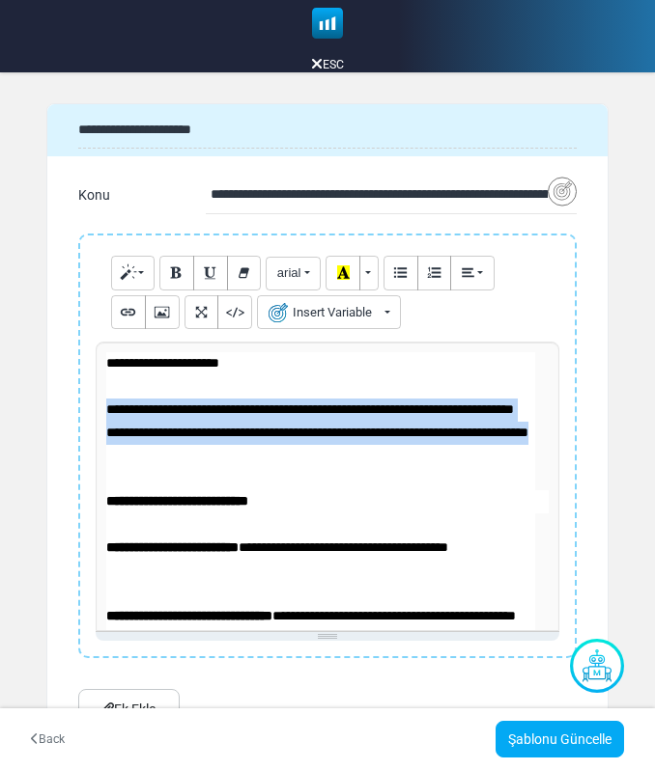
drag, startPoint x: 386, startPoint y: 452, endPoint x: 91, endPoint y: 417, distance: 297.5
click at [90, 417] on div "Normal Blockquote Code Header 1 Header 2 Header 3 Header 4 Header 5 Header 6 ar…" at bounding box center [327, 446] width 498 height 425
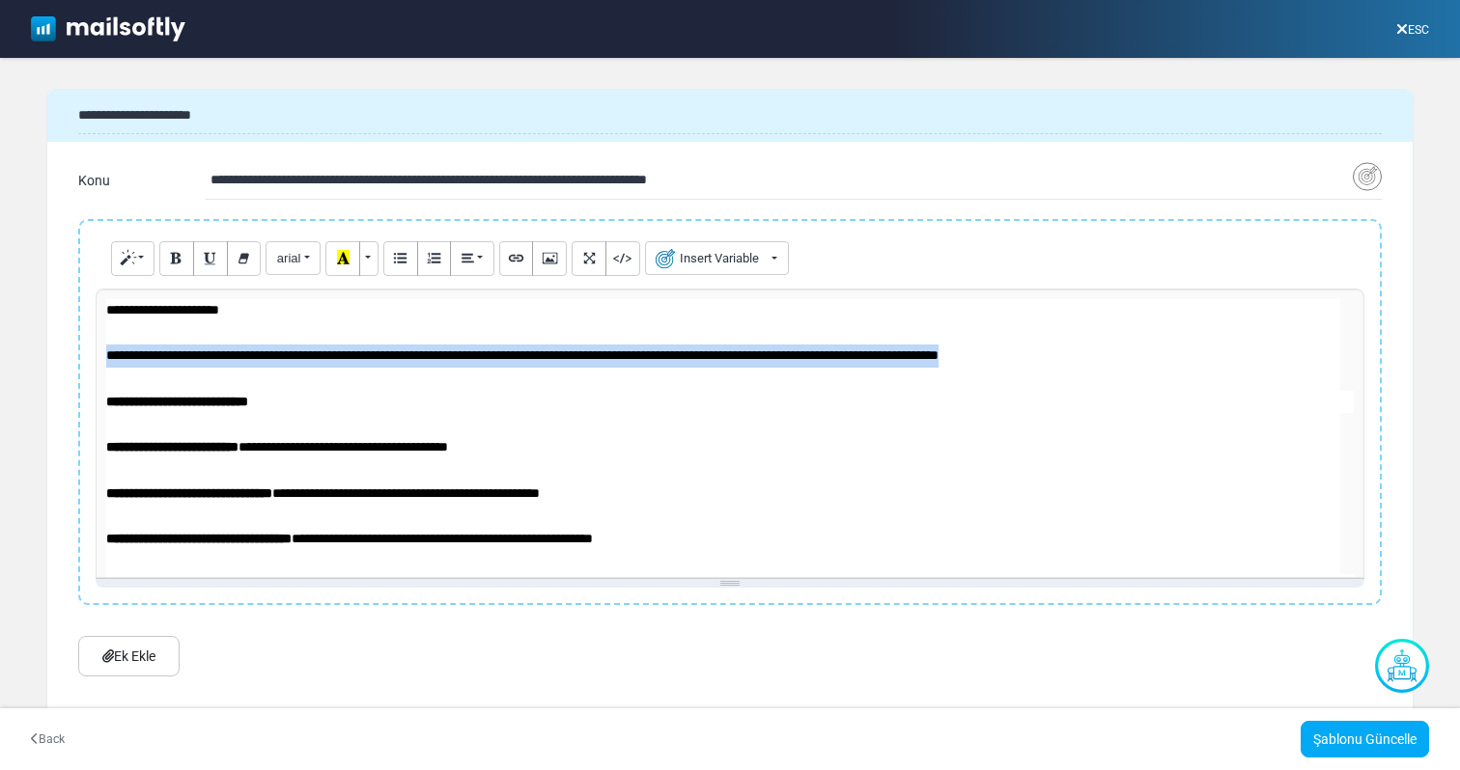
click at [654, 28] on link "ESC" at bounding box center [1412, 30] width 33 height 14
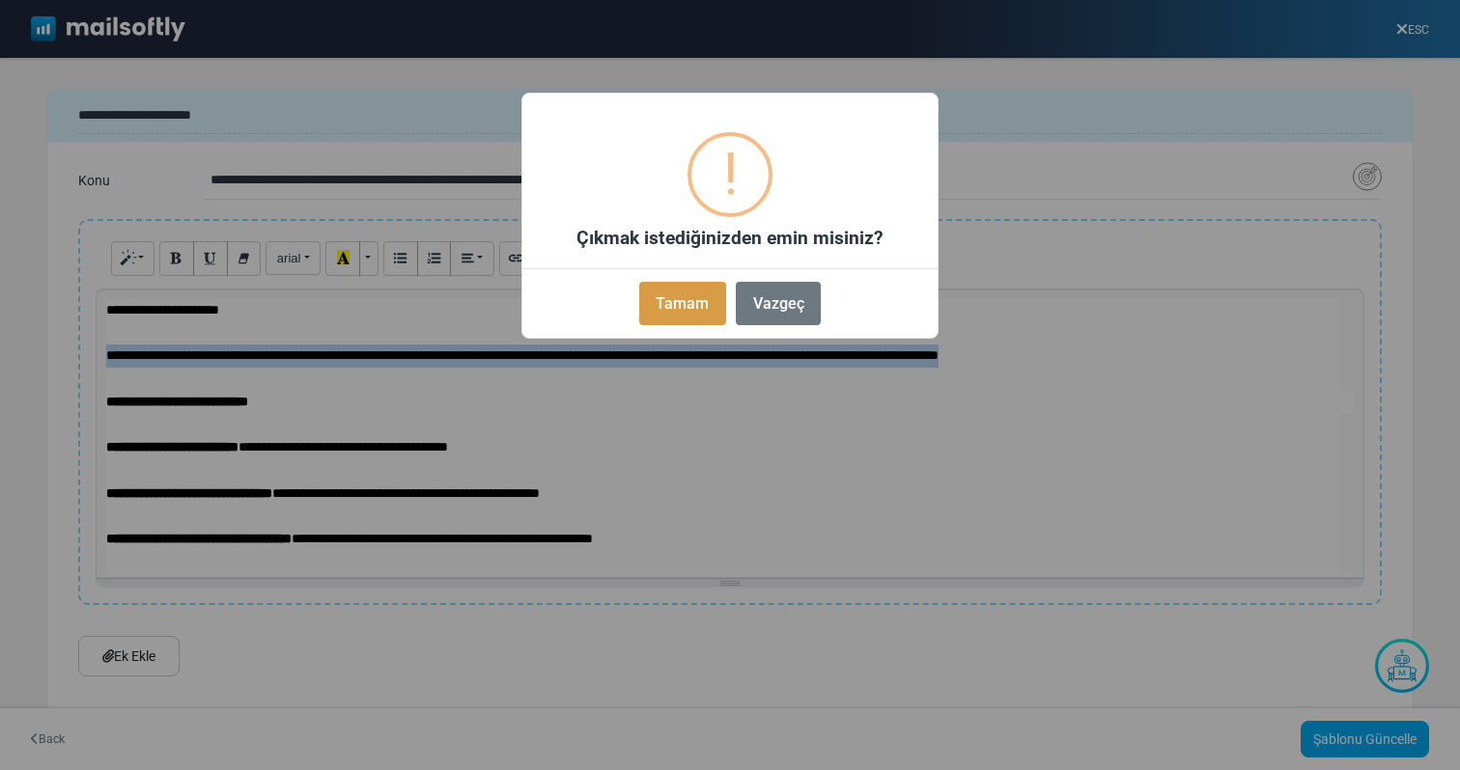
click at [654, 302] on button "Tamam" at bounding box center [682, 303] width 87 height 43
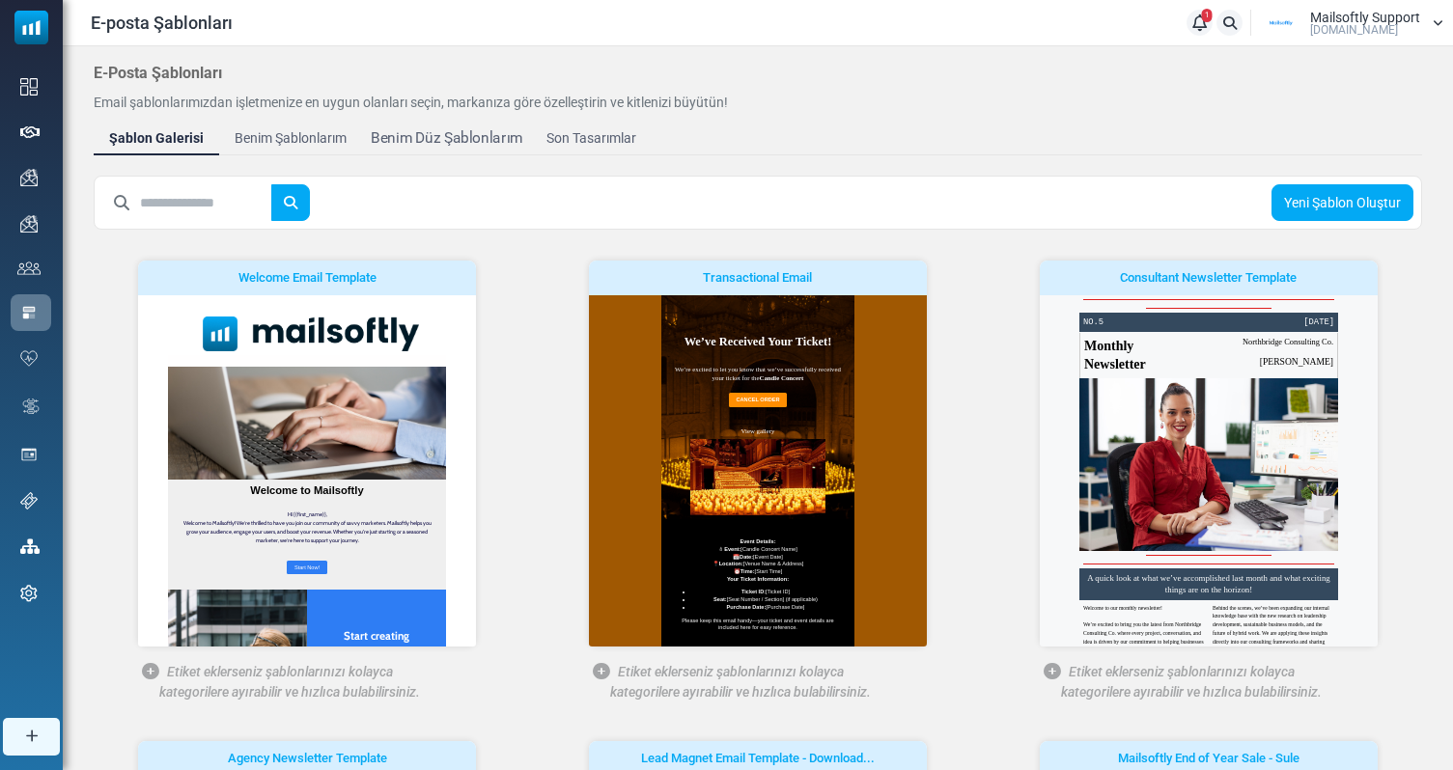
click at [433, 138] on div "Benim Düz Şablonlarım" at bounding box center [447, 138] width 152 height 22
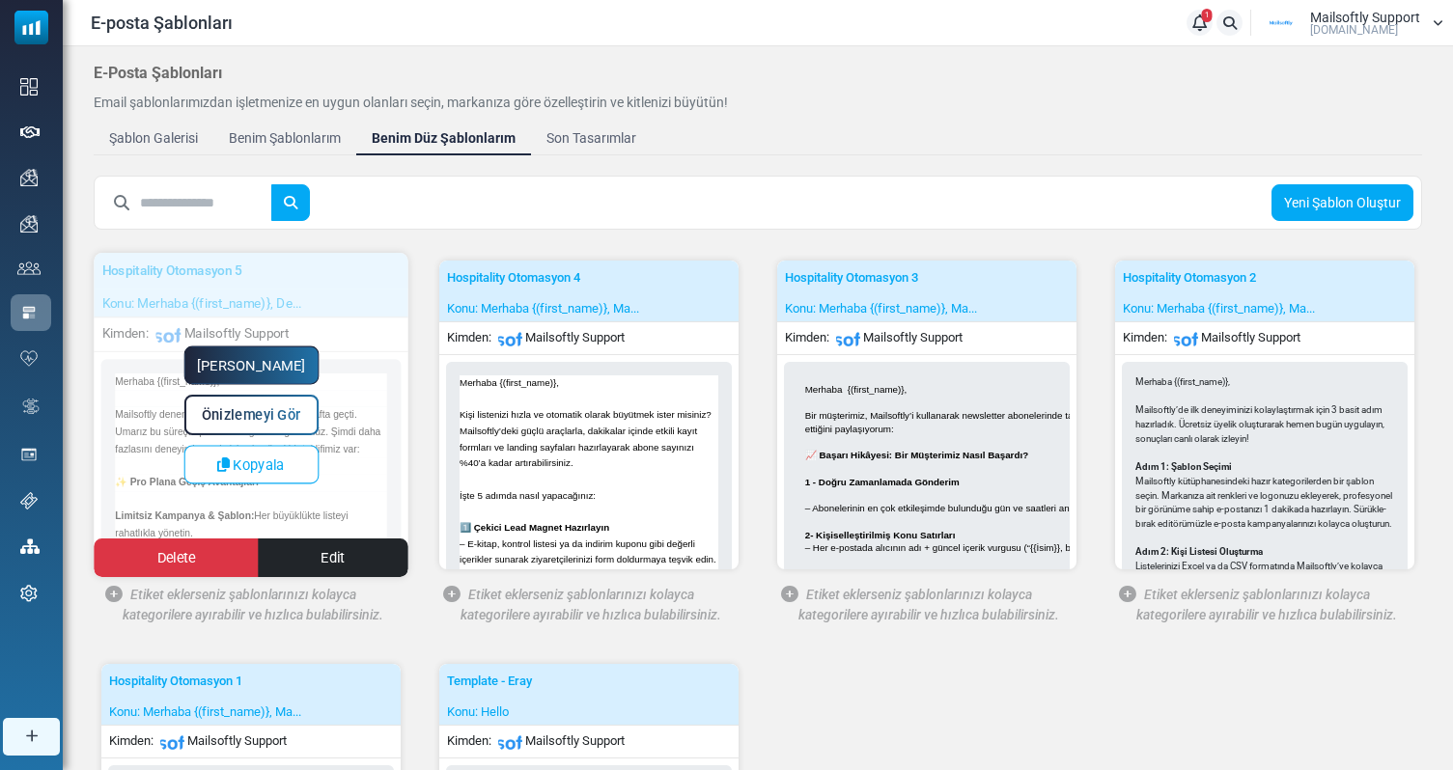
click at [263, 421] on span "Önizlemeyi Gör" at bounding box center [251, 415] width 99 height 16
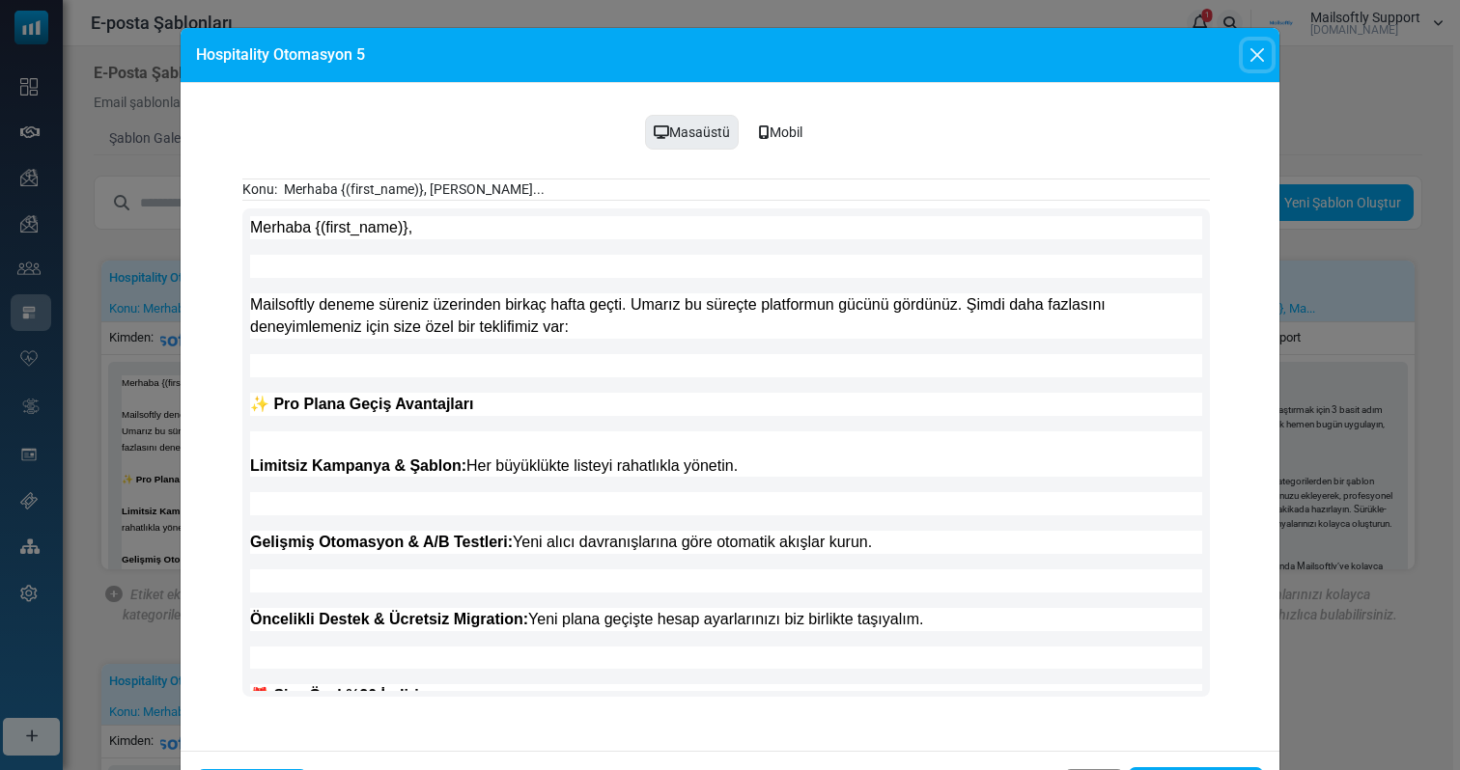
click at [1244, 61] on button "Close" at bounding box center [1257, 55] width 29 height 29
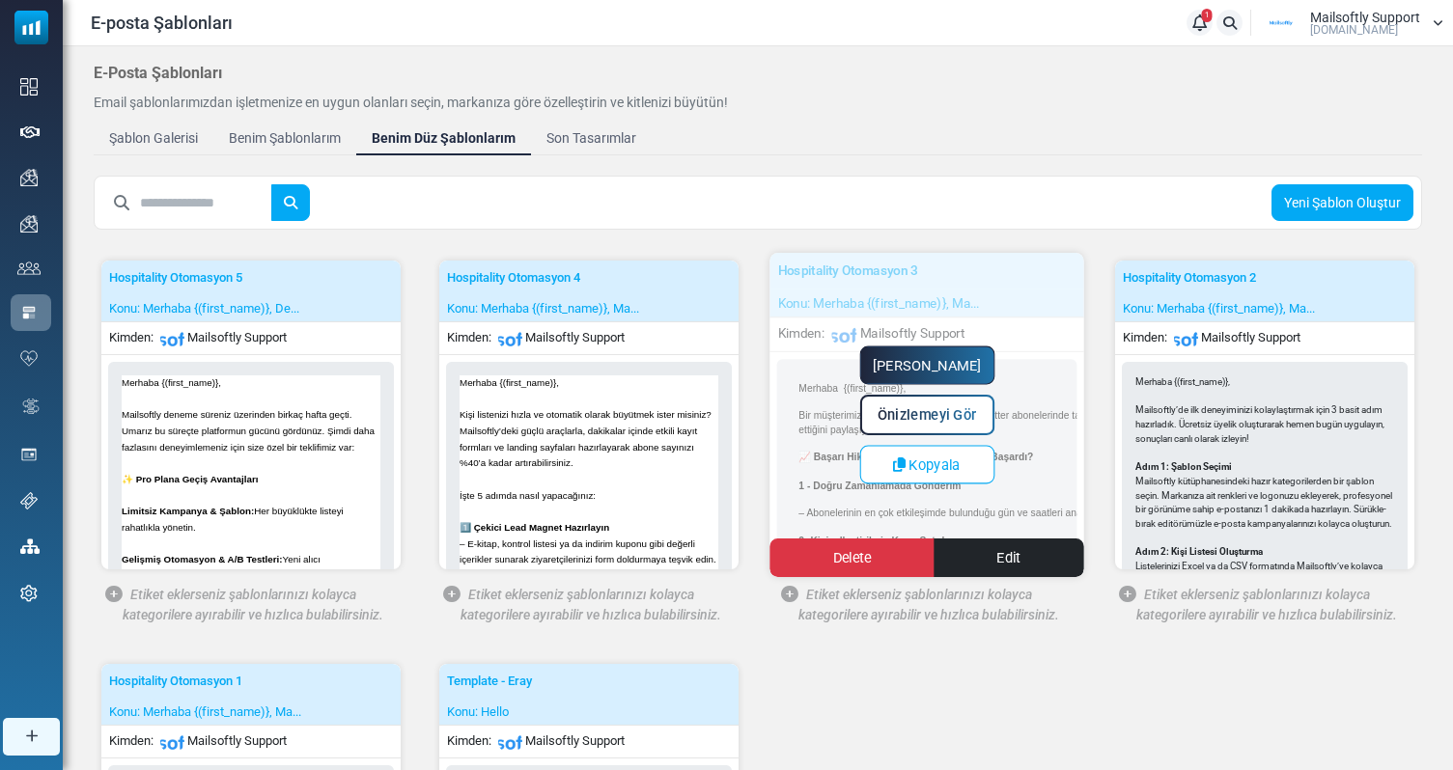
click at [918, 419] on span "Önizlemeyi Gör" at bounding box center [927, 415] width 99 height 16
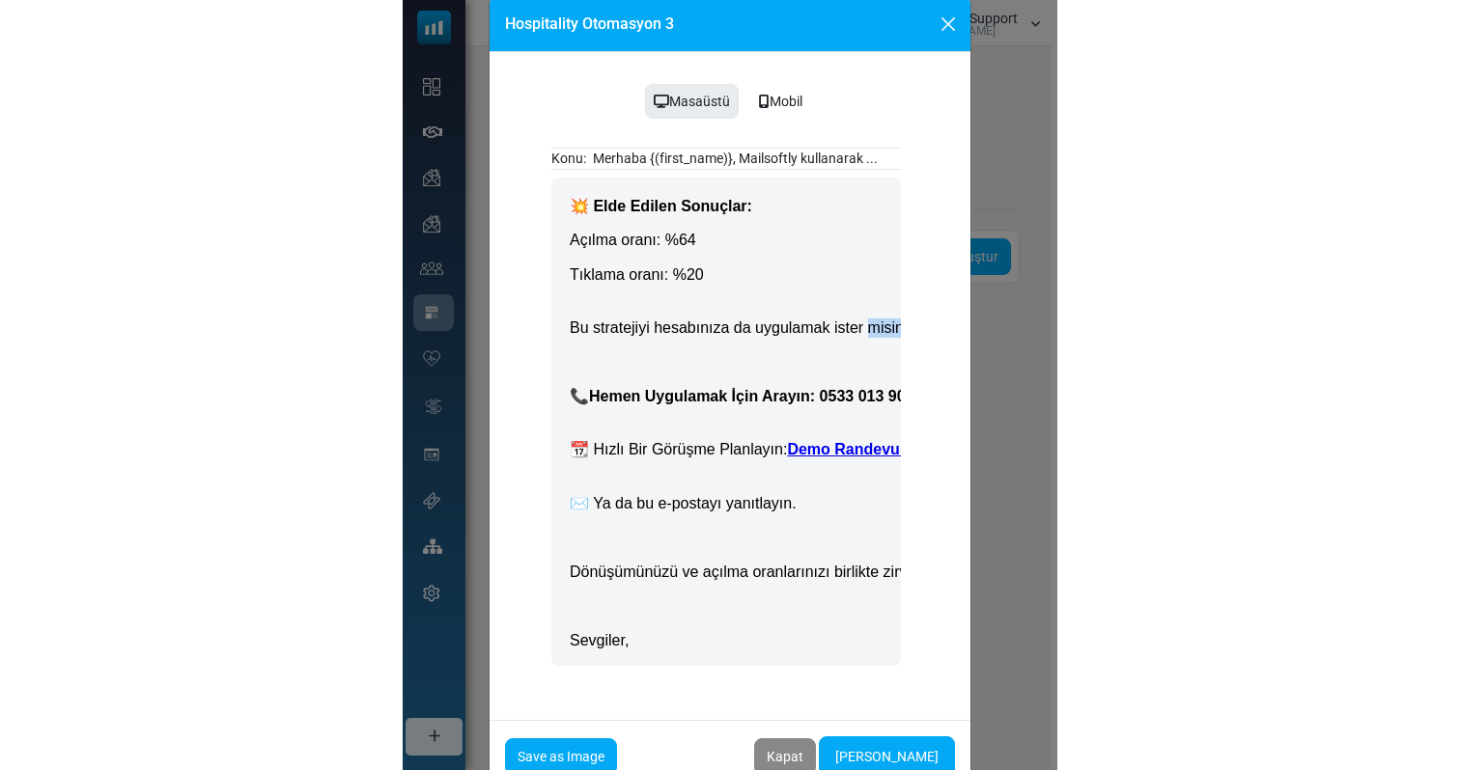
scroll to position [682, 0]
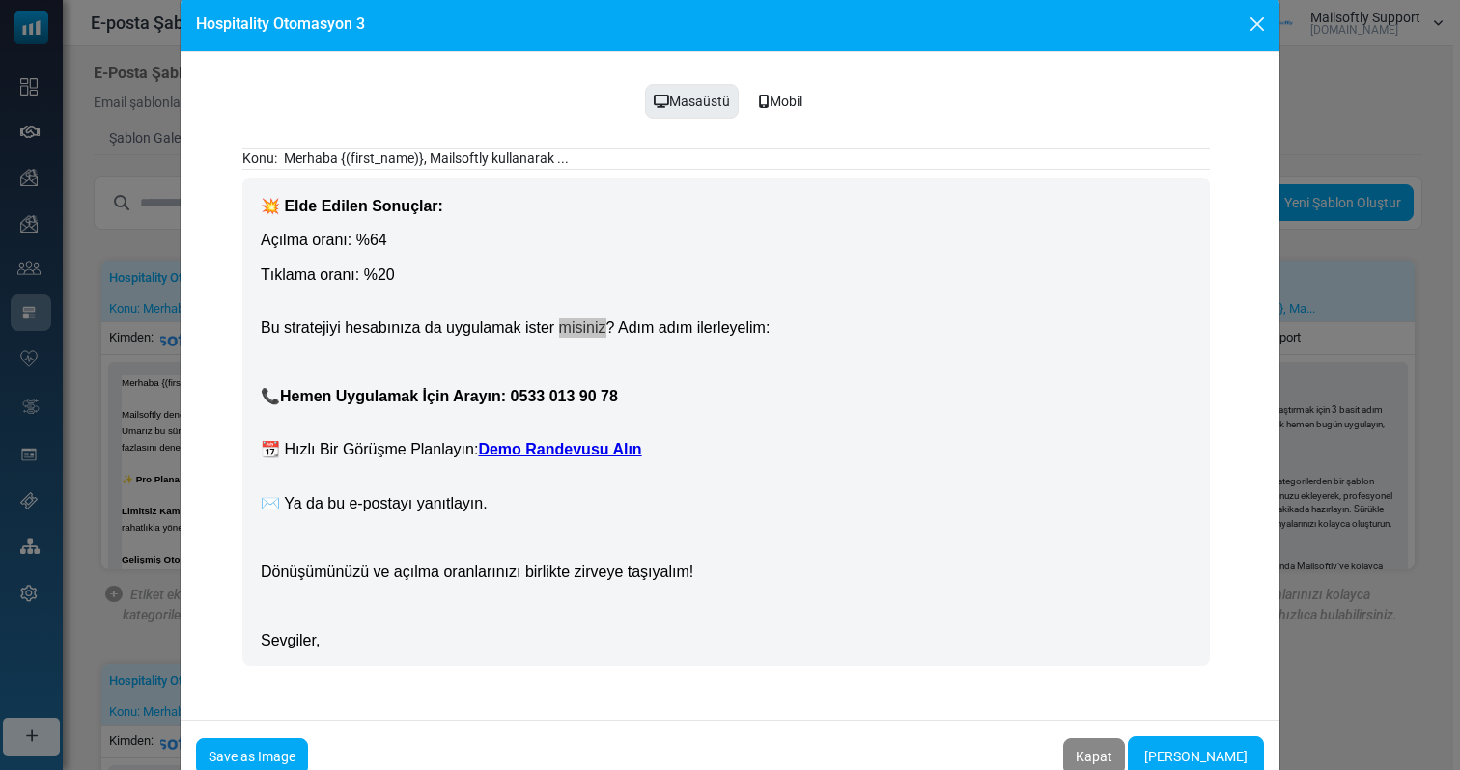
click at [1320, 268] on div "Hospitality Otomasyon 3 Masaüstü Mobil Konu: Merhaba {(first_name)}, Mailsoftly…" at bounding box center [730, 385] width 1460 height 770
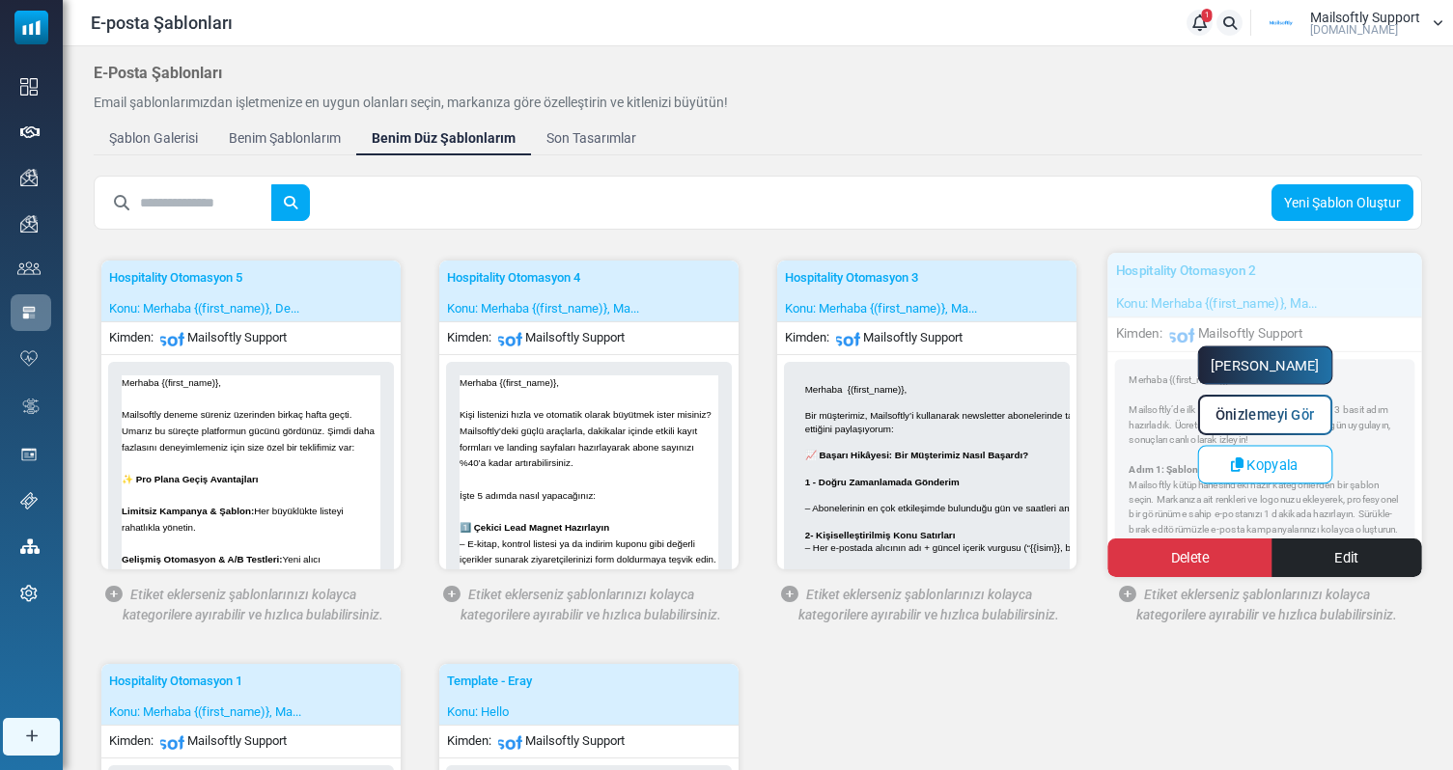
scroll to position [0, 0]
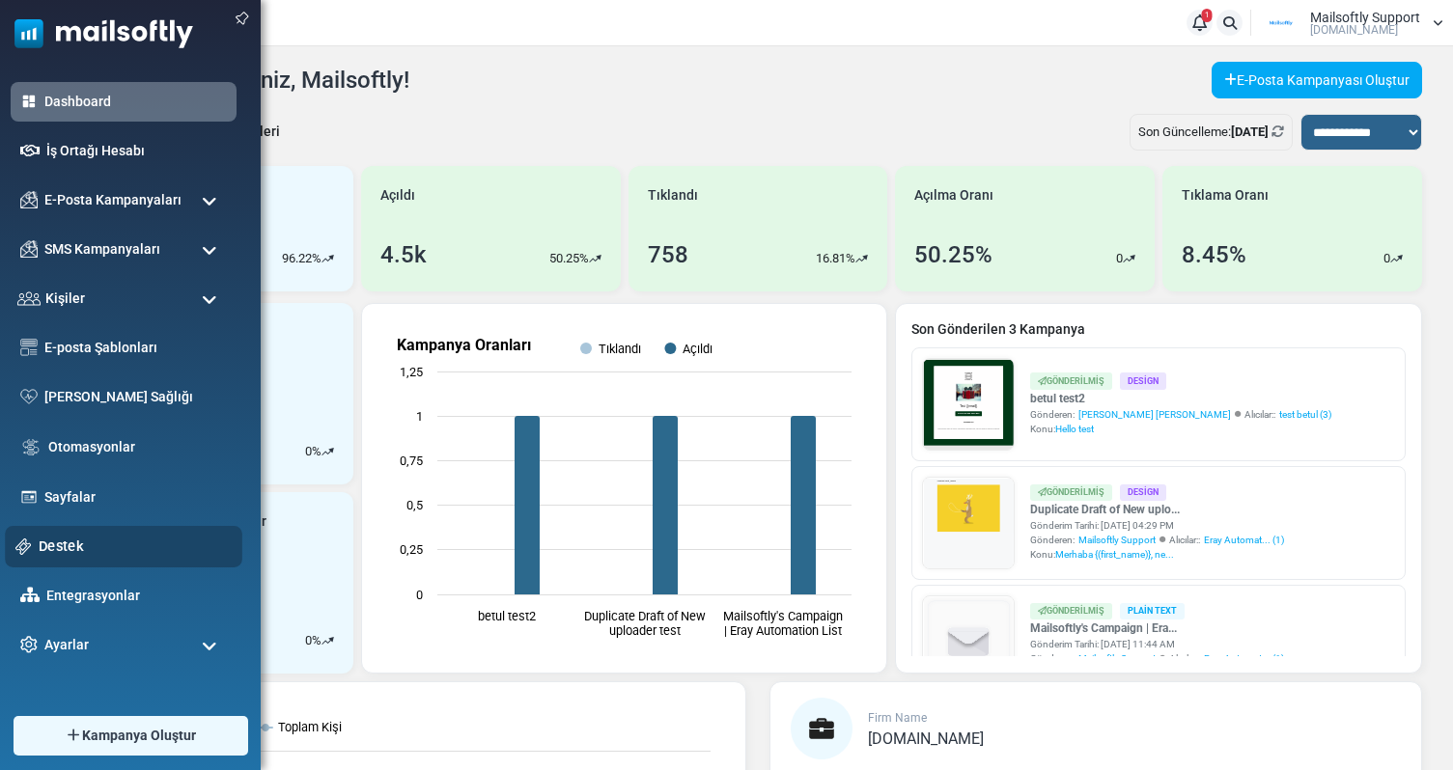
click at [70, 546] on link "Destek" at bounding box center [135, 546] width 193 height 21
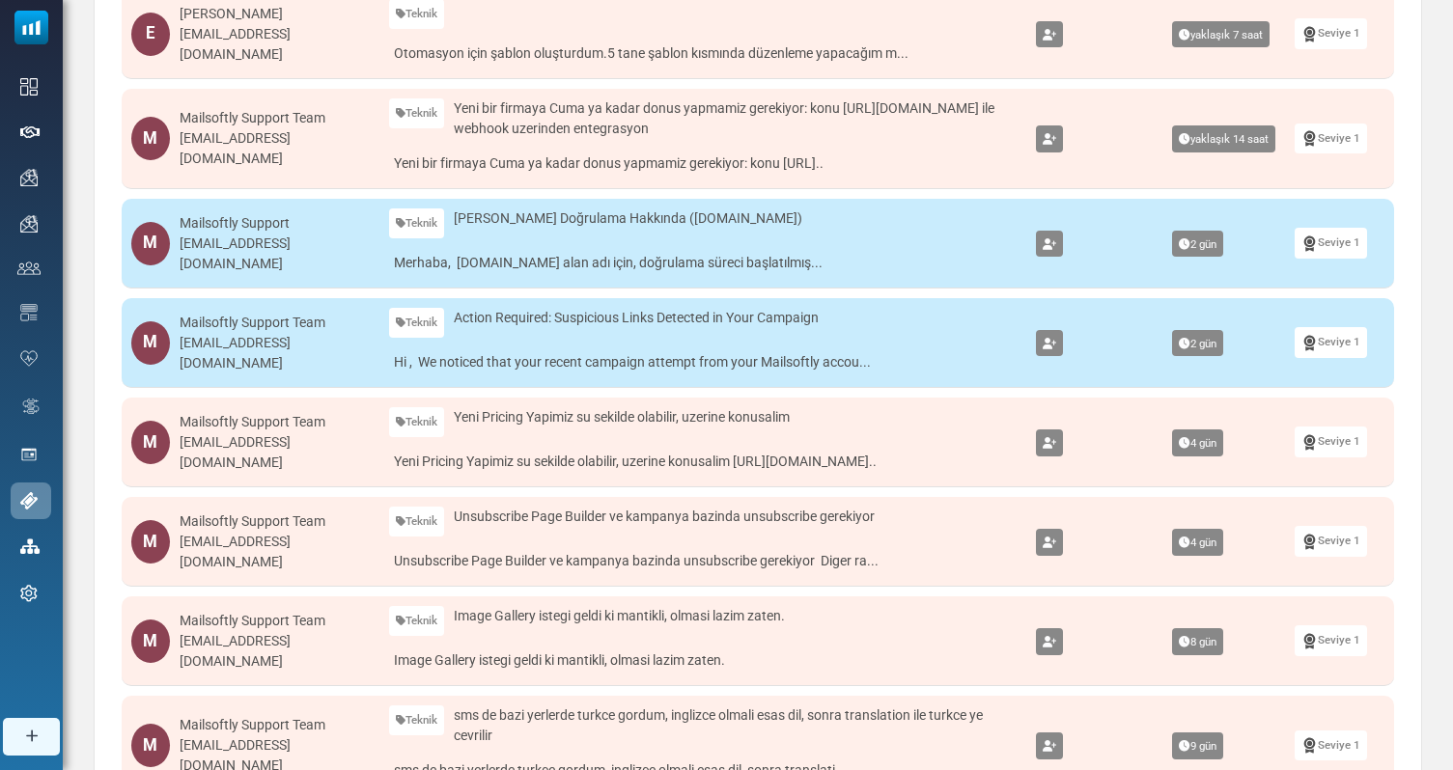
scroll to position [364, 0]
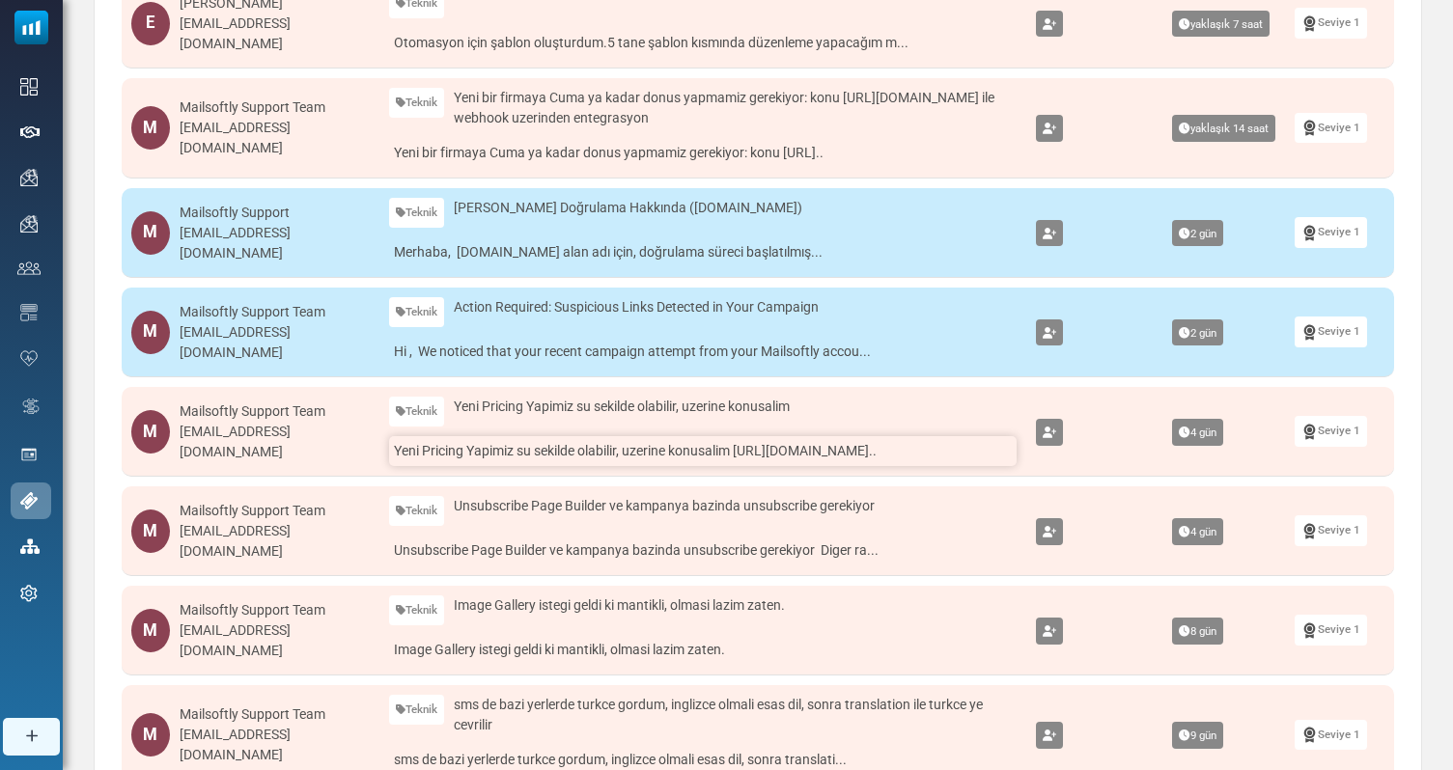
click at [675, 449] on link "Yeni Pricing Yapimiz su sekilde olabilir, uzerine konusalim [URL][DOMAIN_NAME].." at bounding box center [703, 451] width 628 height 30
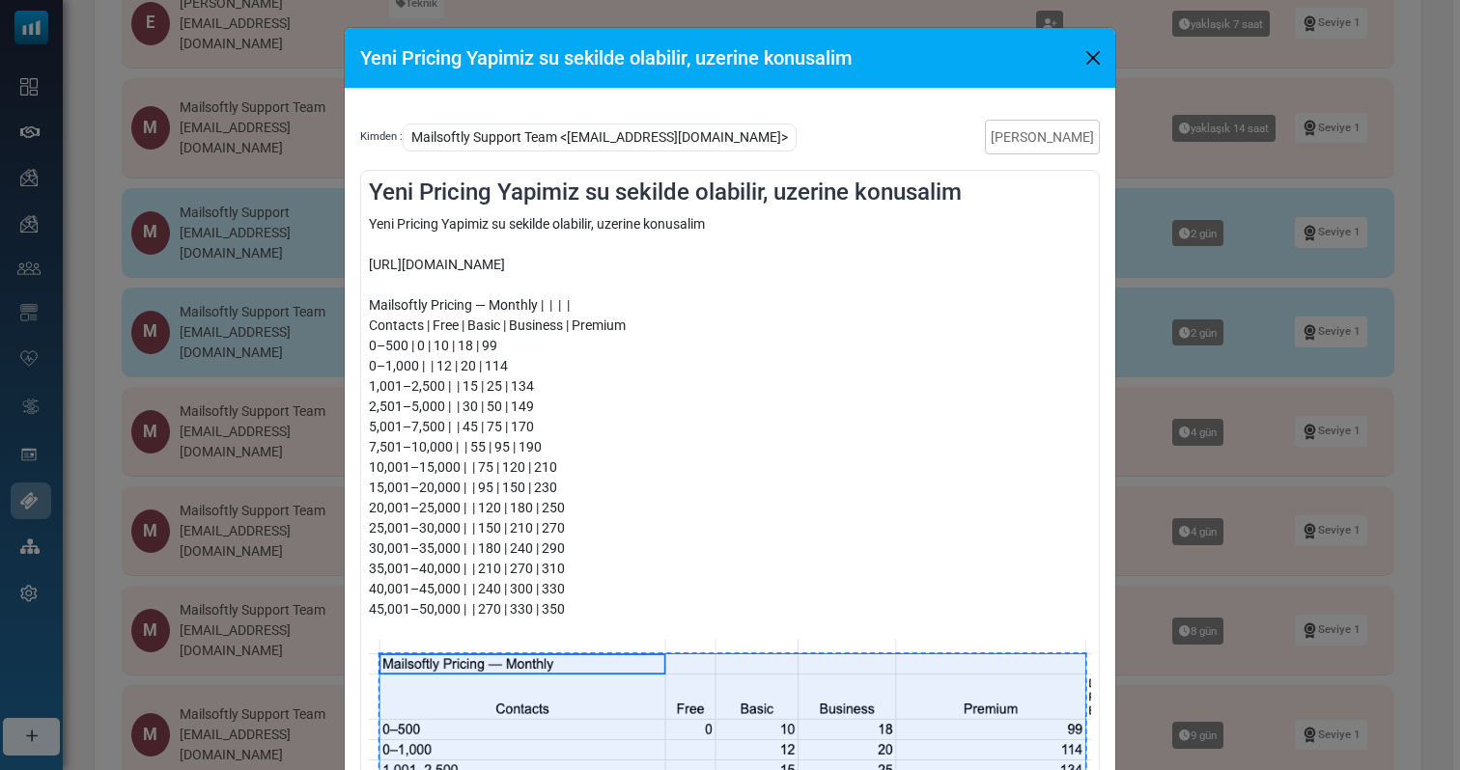
click at [1203, 445] on div "Yeni Pricing Yapimiz su sekilde olabilir, uzerine konusalim Kimden : Mailsoftly…" at bounding box center [730, 385] width 1460 height 770
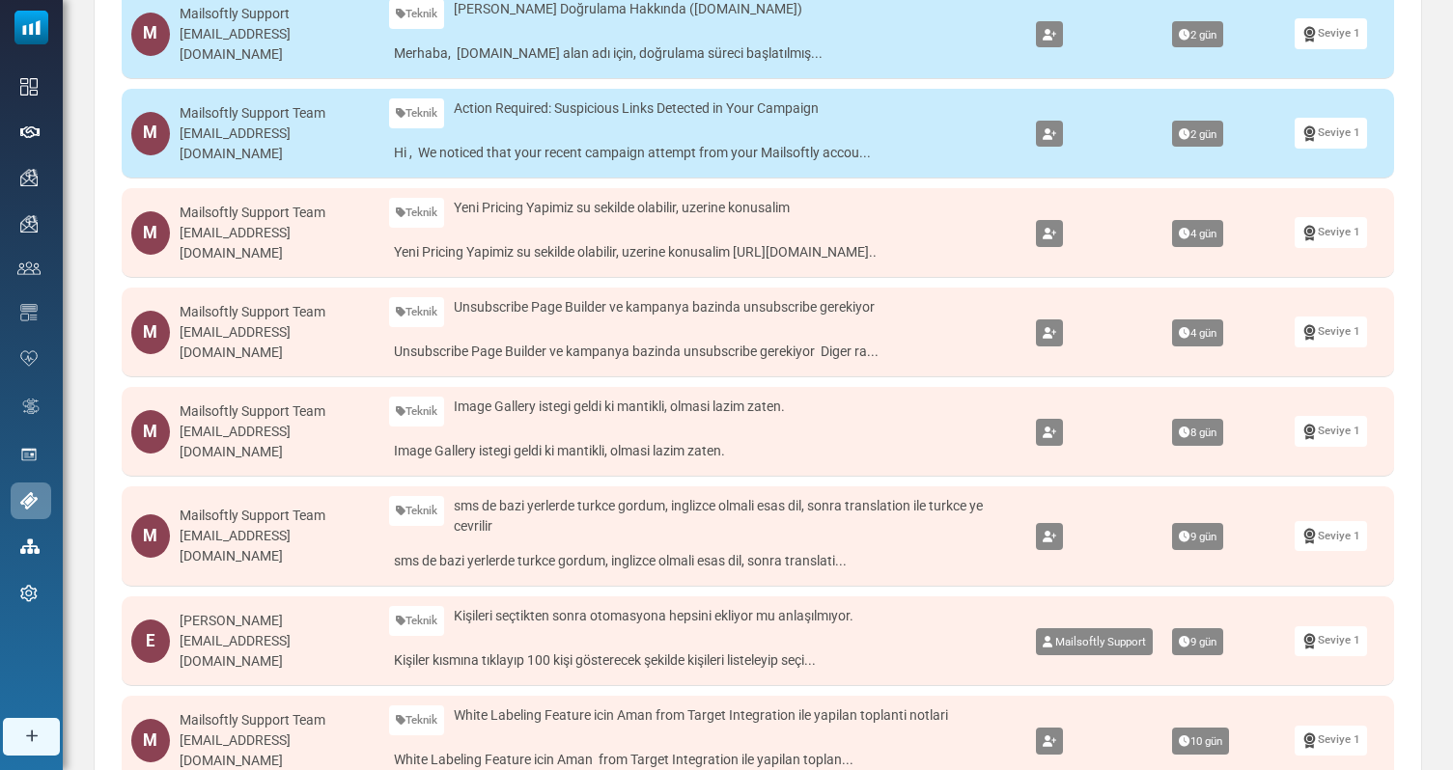
scroll to position [0, 0]
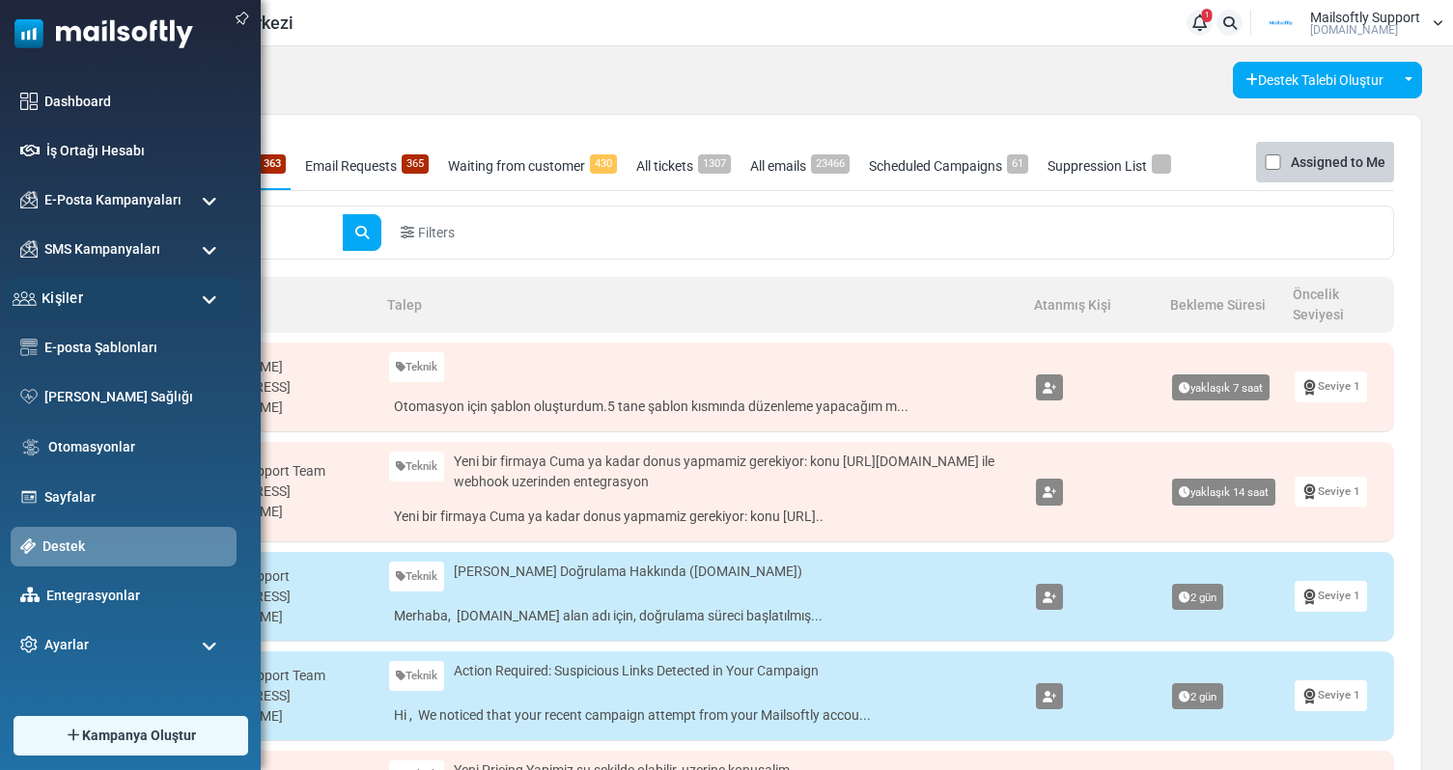
click at [124, 303] on div "Kişiler" at bounding box center [124, 299] width 238 height 42
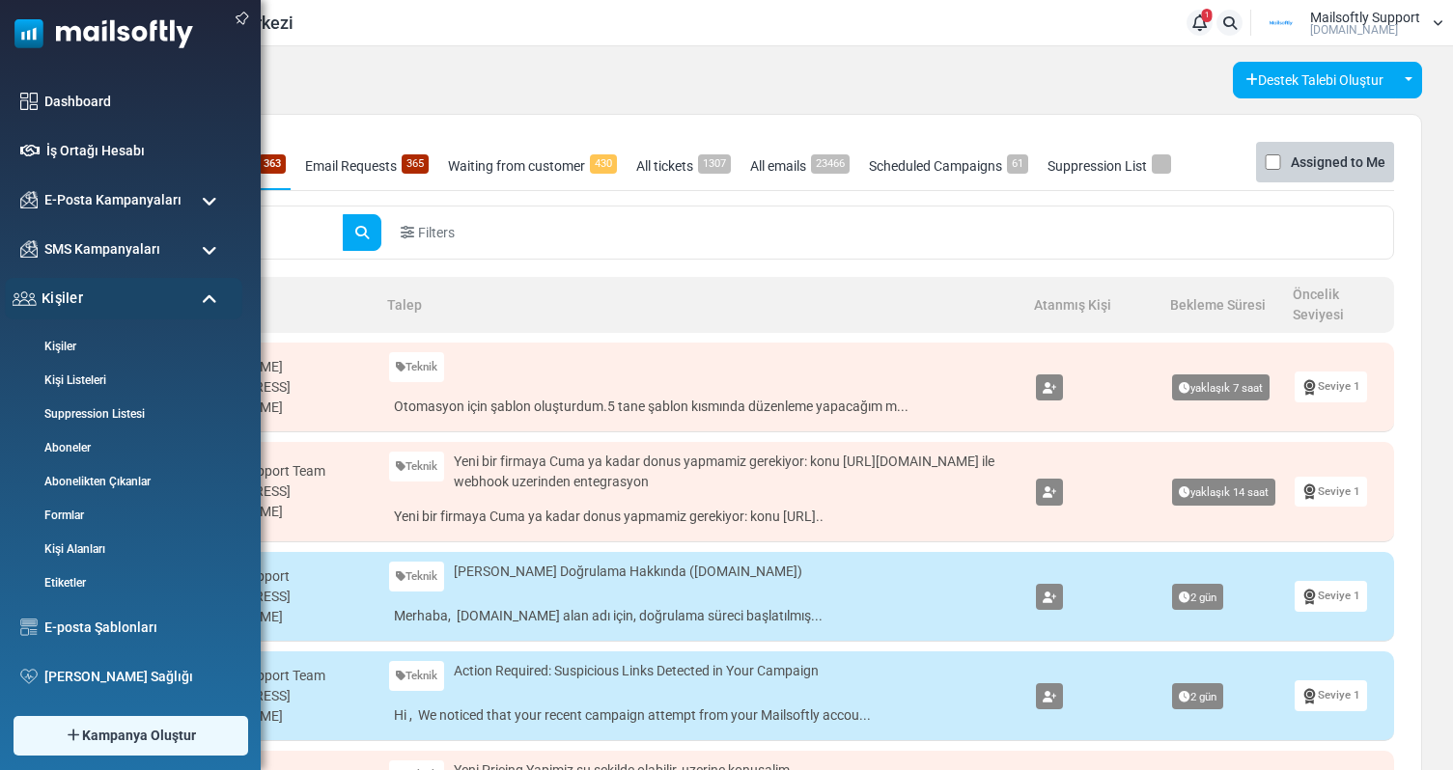
click at [178, 301] on div "Kişiler" at bounding box center [124, 299] width 238 height 42
